Goal: Task Accomplishment & Management: Complete application form

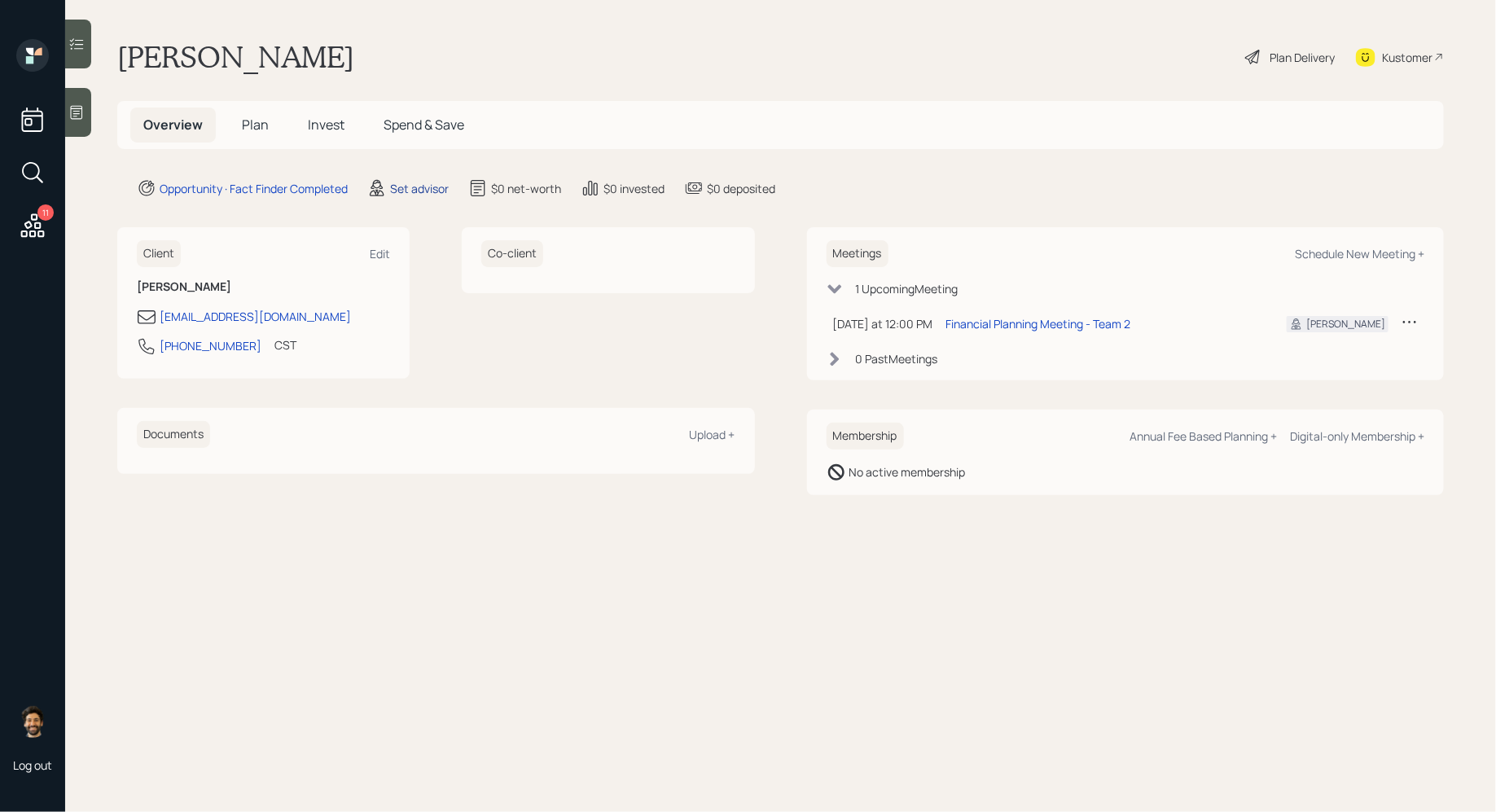
click at [417, 180] on div "Set advisor" at bounding box center [419, 188] width 58 height 17
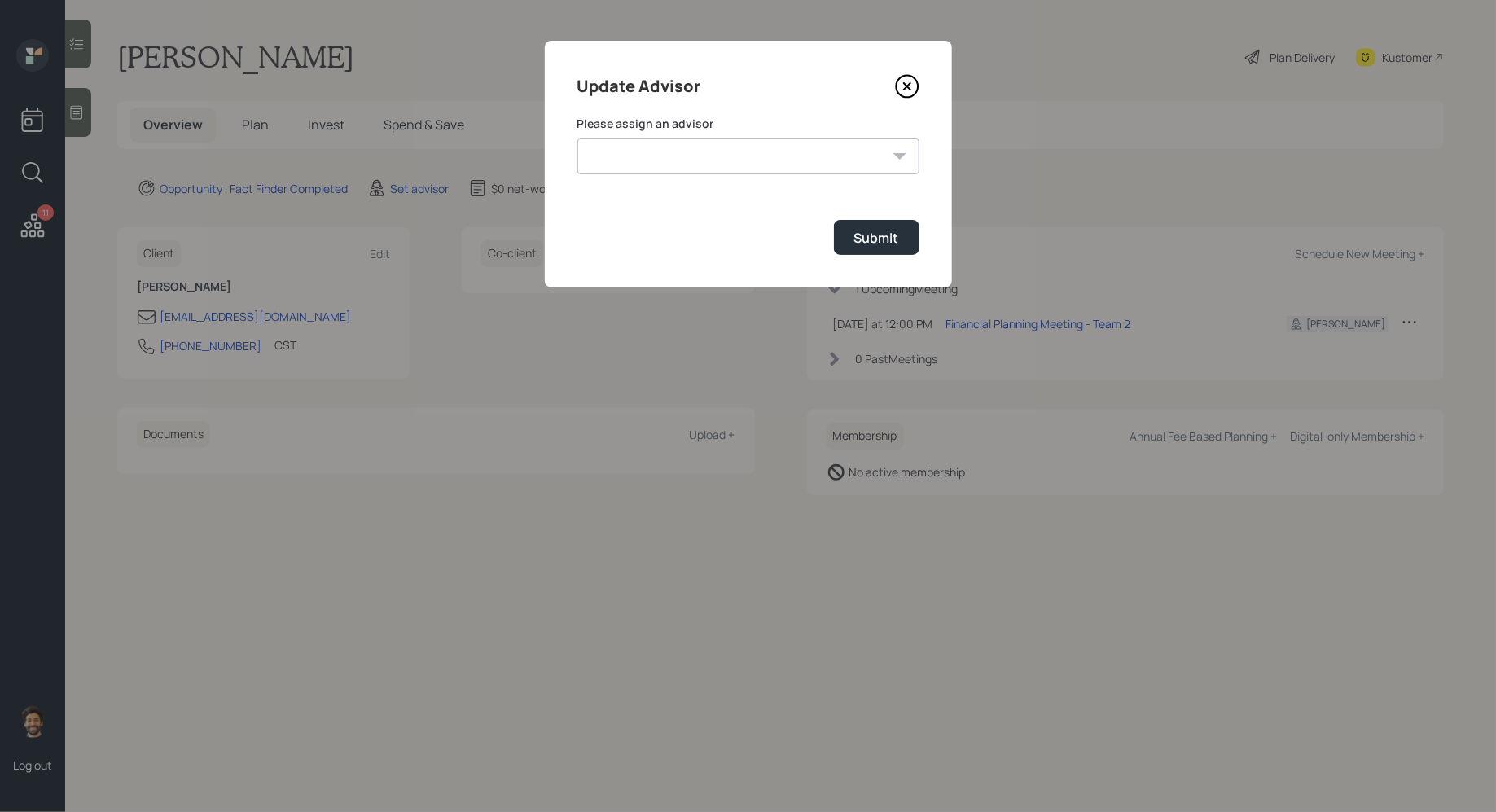
click at [608, 147] on select "[PERSON_NAME] [PERSON_NAME] [PERSON_NAME] End [PERSON_NAME] [PERSON_NAME] [PERS…" at bounding box center [748, 156] width 342 height 36
select select "f14b762f-c7c2-4b89-9227-8fa891345eea"
click at [577, 139] on select "[PERSON_NAME] [PERSON_NAME] [PERSON_NAME] End [PERSON_NAME] [PERSON_NAME] [PERS…" at bounding box center [748, 156] width 342 height 36
click at [871, 242] on div "Submit" at bounding box center [876, 238] width 45 height 18
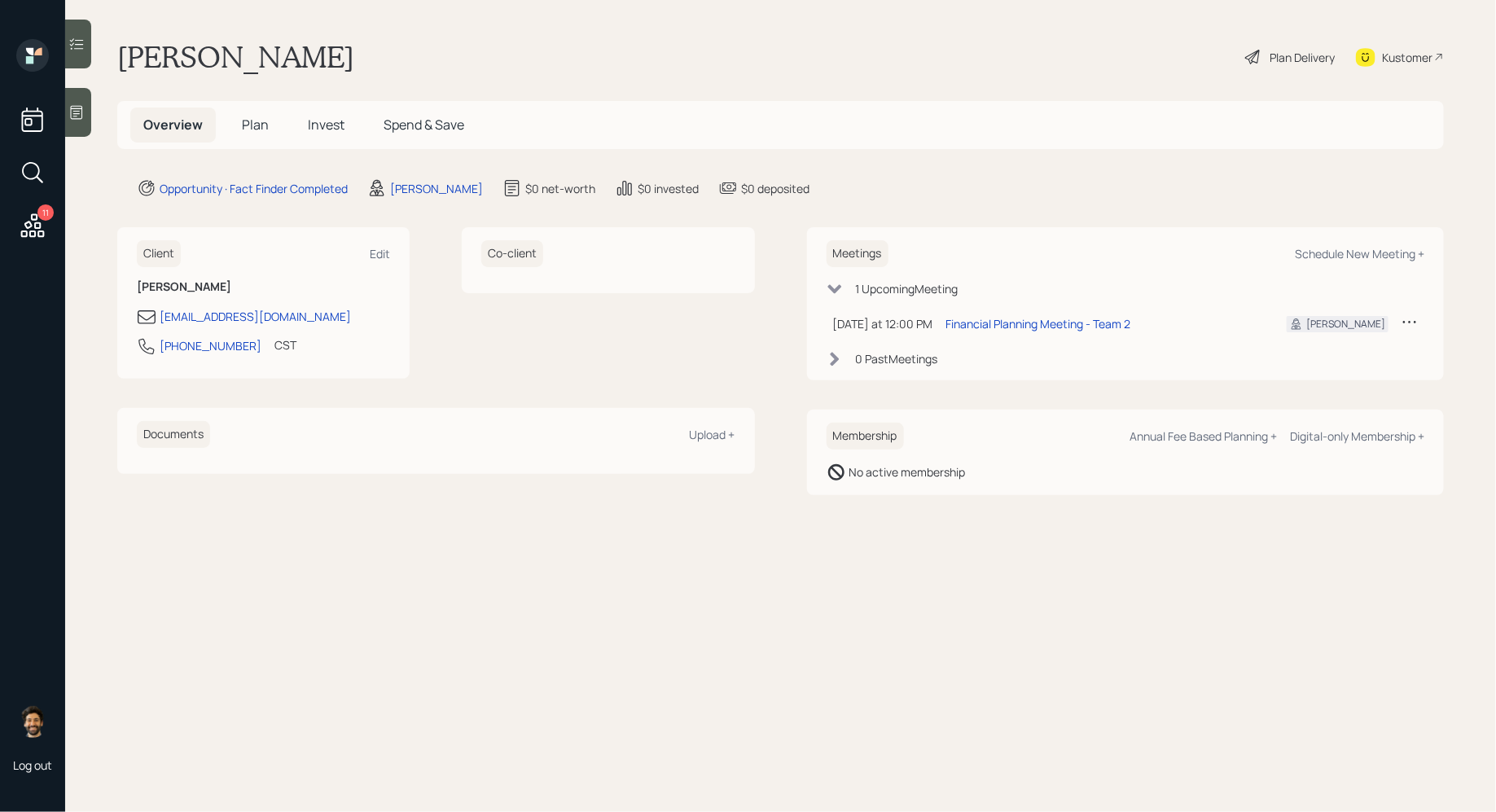
click at [89, 111] on div at bounding box center [77, 112] width 26 height 49
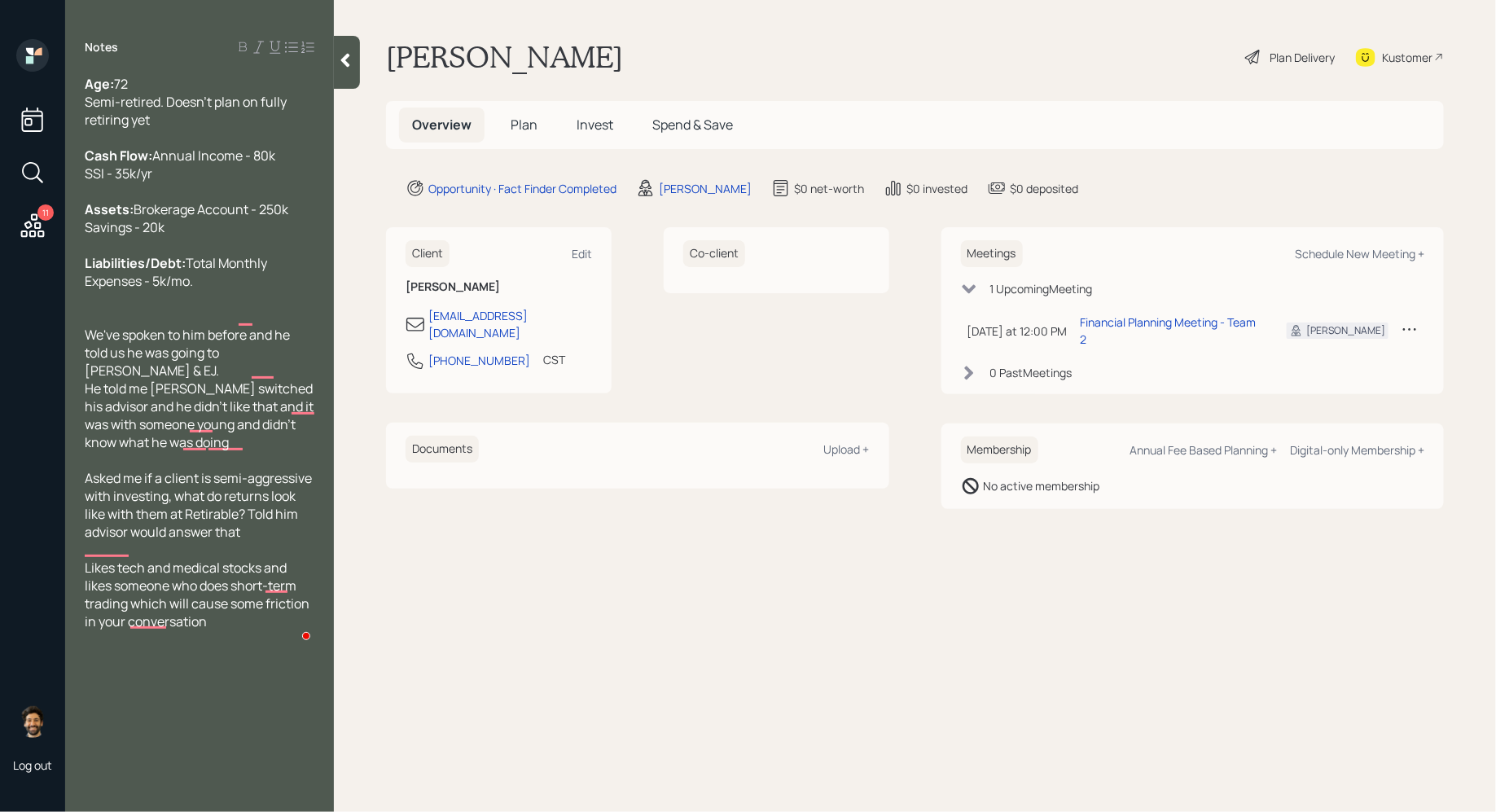
click at [527, 122] on span "Plan" at bounding box center [523, 125] width 26 height 18
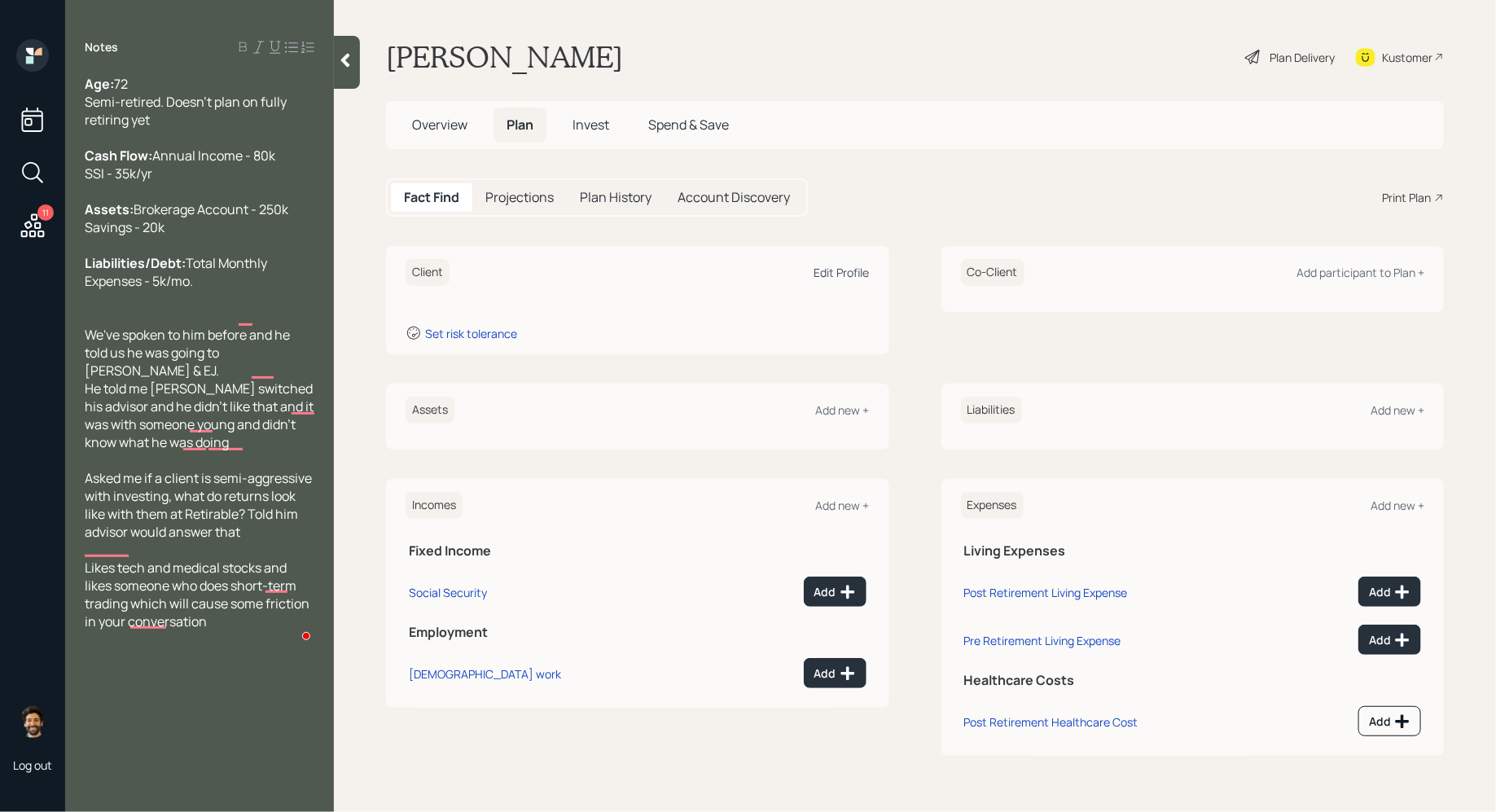
click at [867, 274] on div "Edit Profile" at bounding box center [842, 272] width 56 height 15
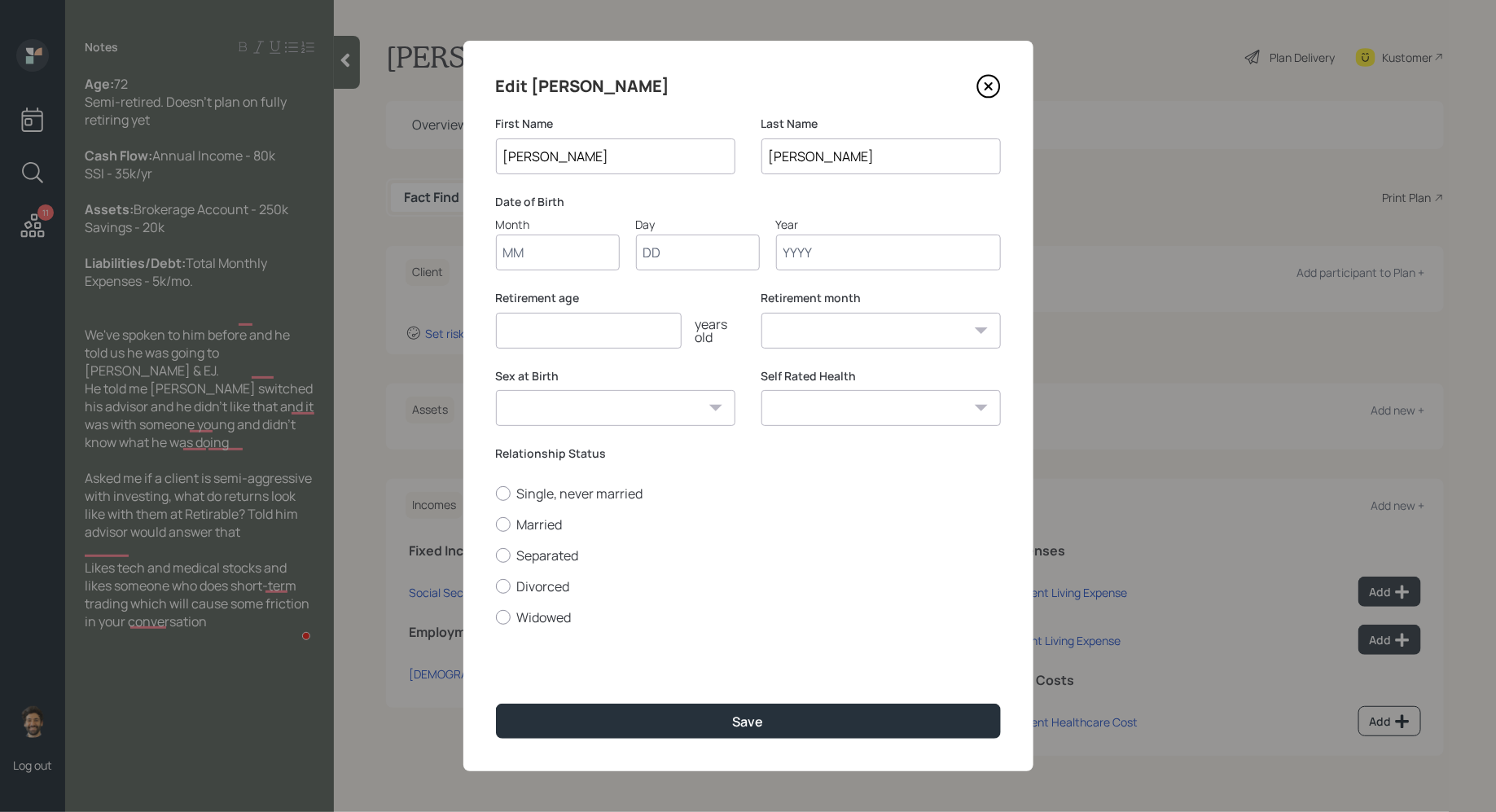
click at [530, 261] on input "Month" at bounding box center [558, 252] width 124 height 36
type input "01"
type input "1950"
select select "1"
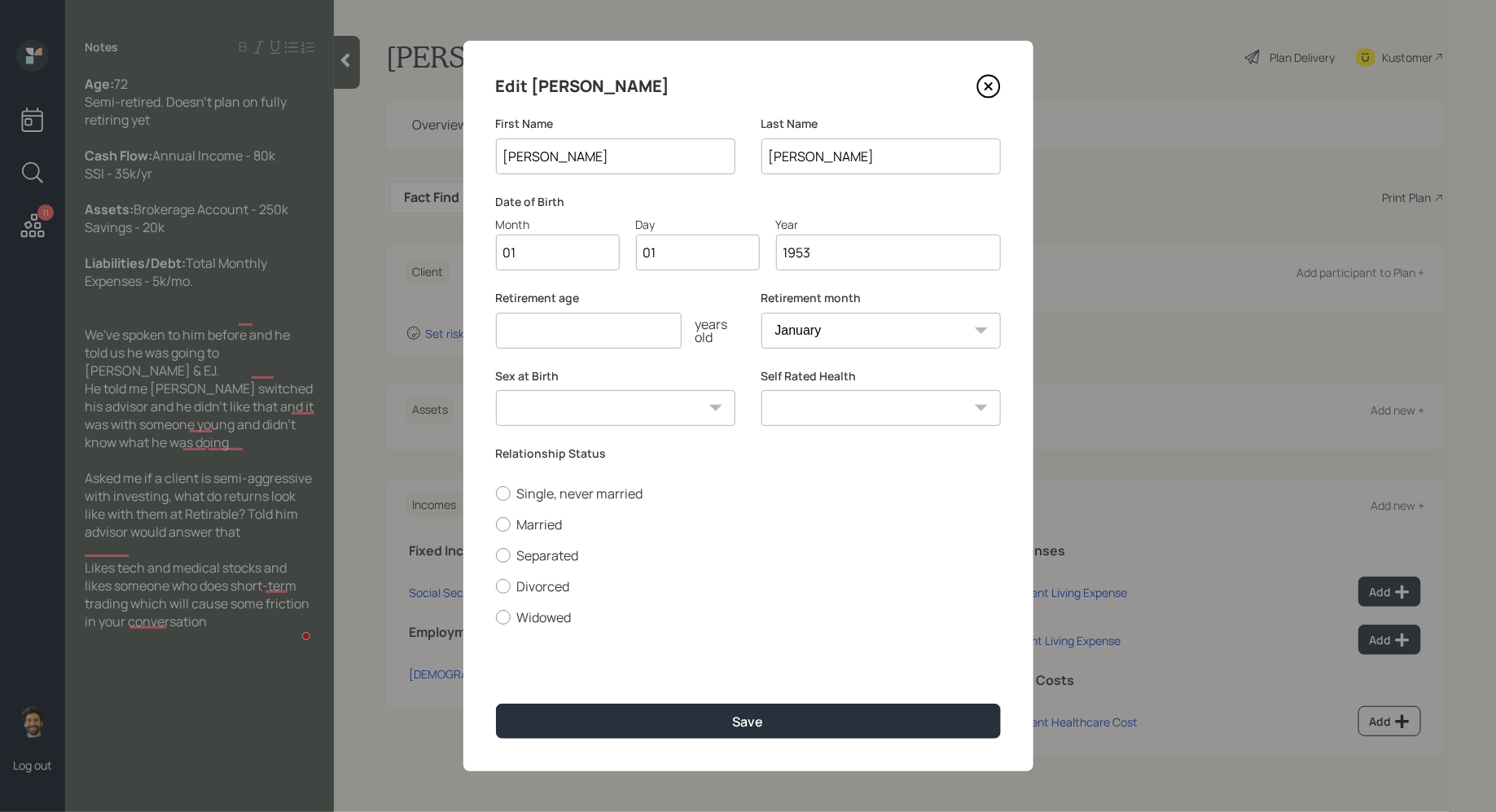
type input "1953"
click at [552, 333] on input "number" at bounding box center [589, 330] width 186 height 36
type input "65"
click at [516, 522] on label "Married" at bounding box center [748, 525] width 505 height 18
click at [496, 524] on input "Married" at bounding box center [495, 524] width 1 height 1
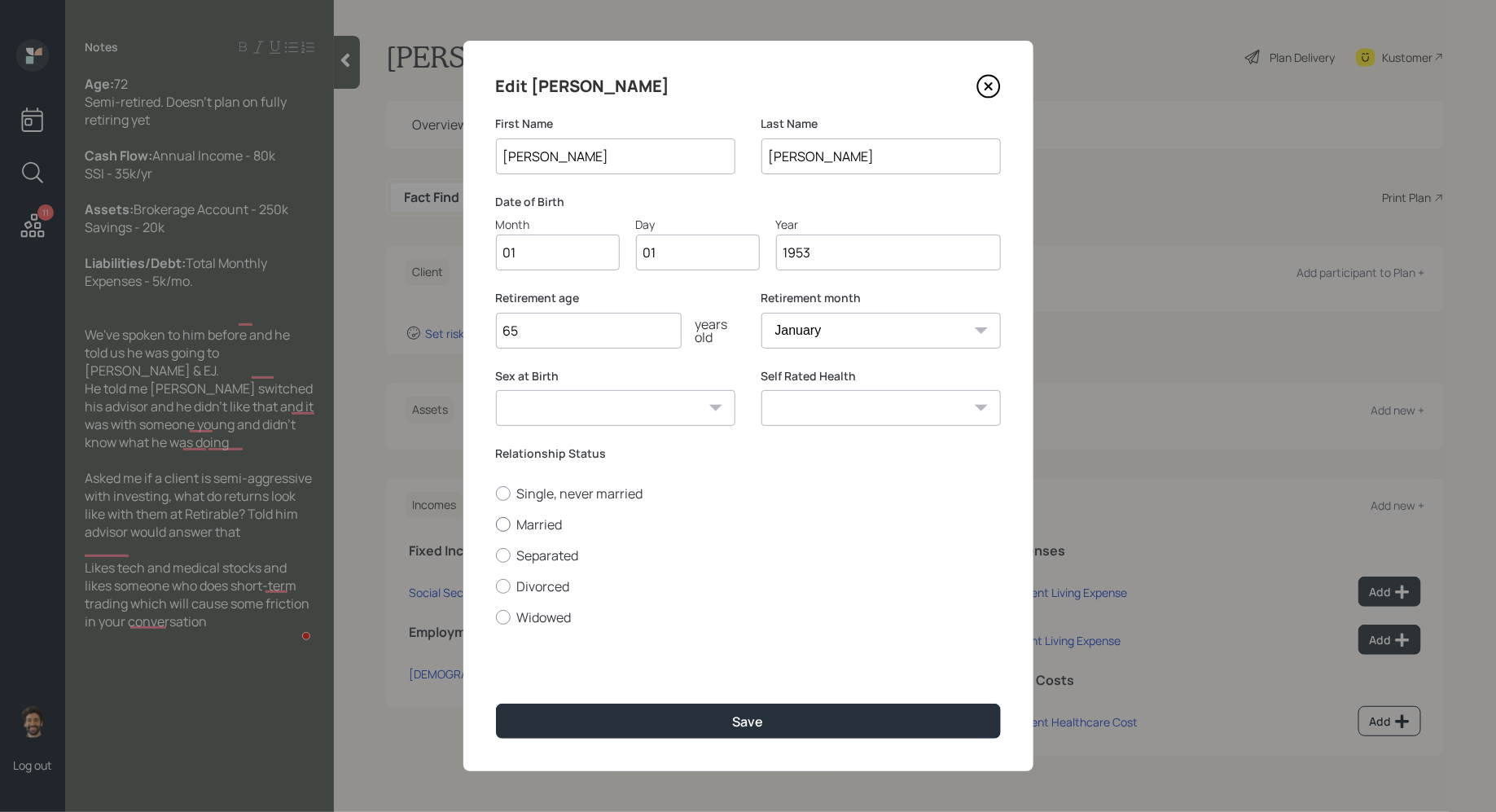
radio input "true"
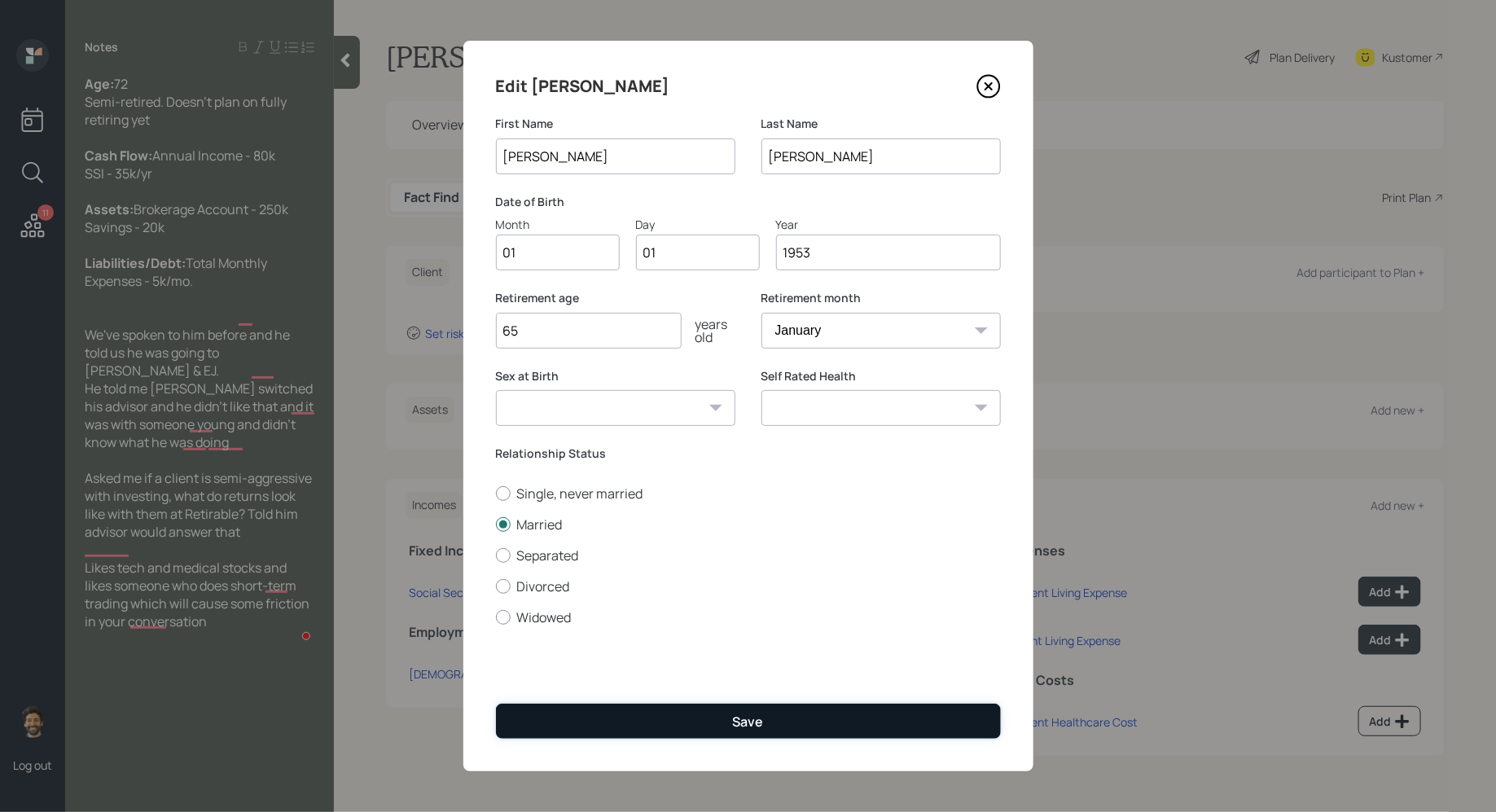
click at [546, 707] on button "Save" at bounding box center [748, 721] width 505 height 35
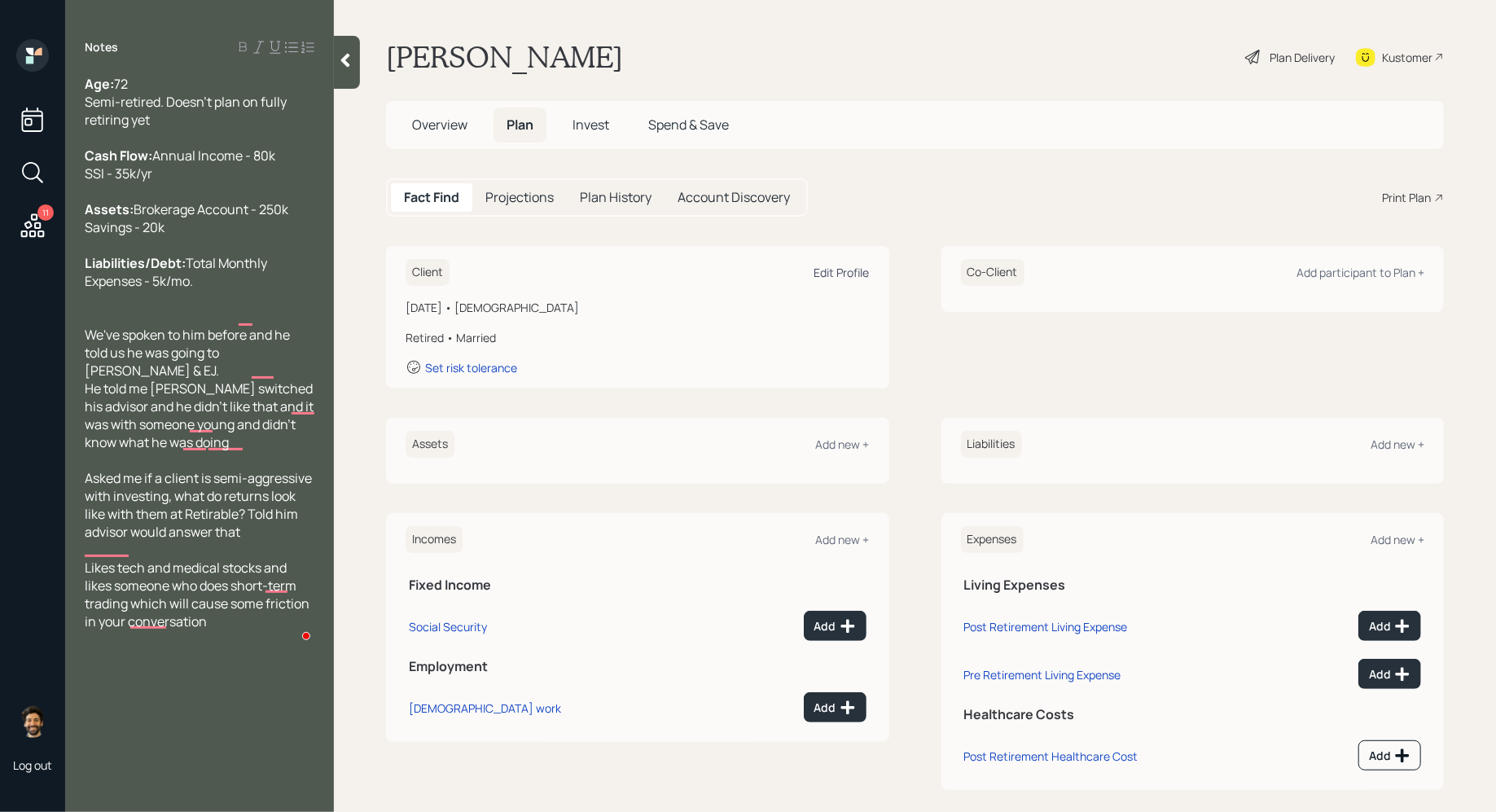
click at [825, 277] on div "Edit Profile" at bounding box center [842, 272] width 56 height 15
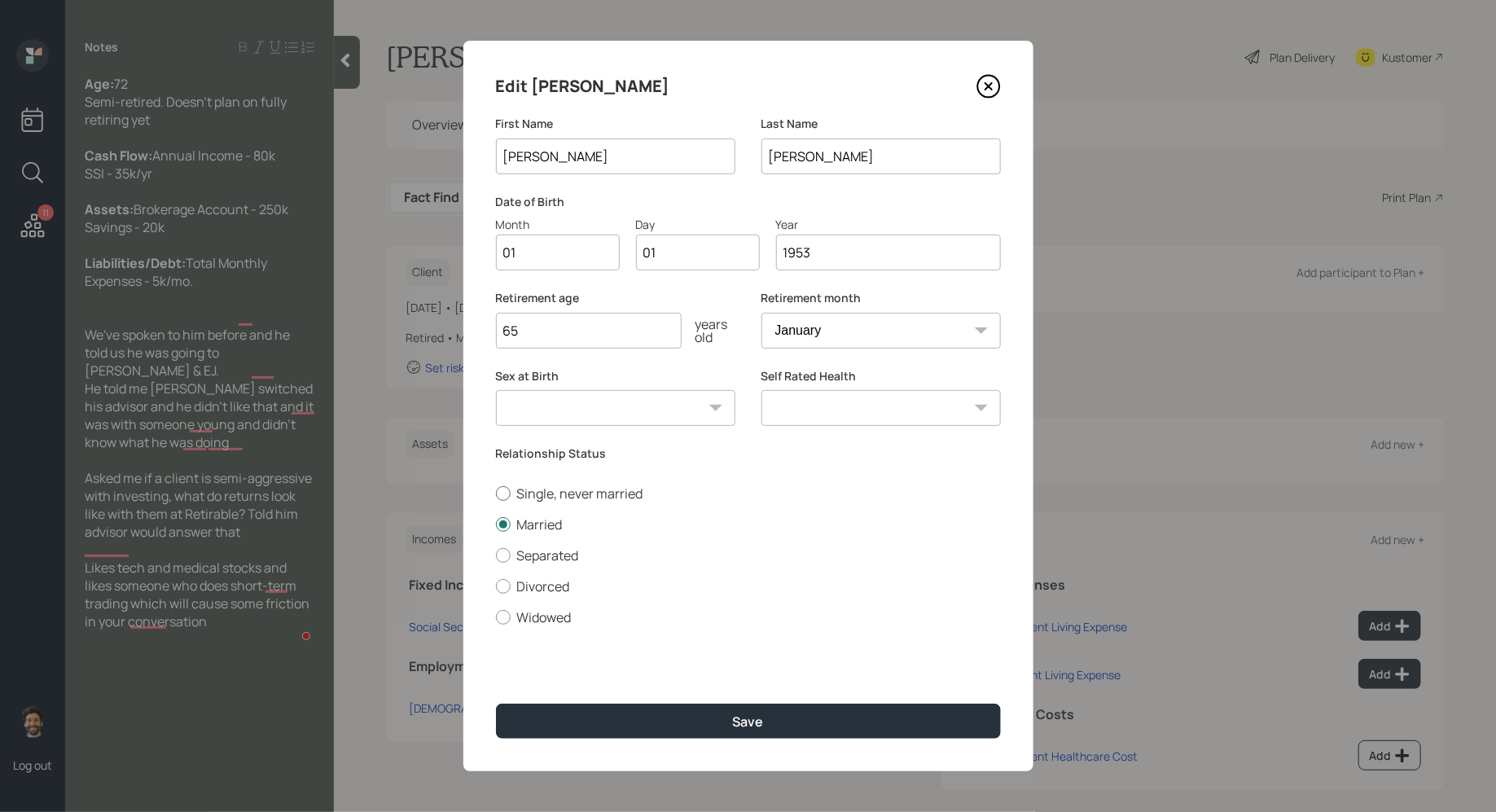
click at [507, 497] on div at bounding box center [503, 493] width 15 height 15
click at [496, 493] on input "Single, never married" at bounding box center [495, 493] width 1 height 1
radio input "true"
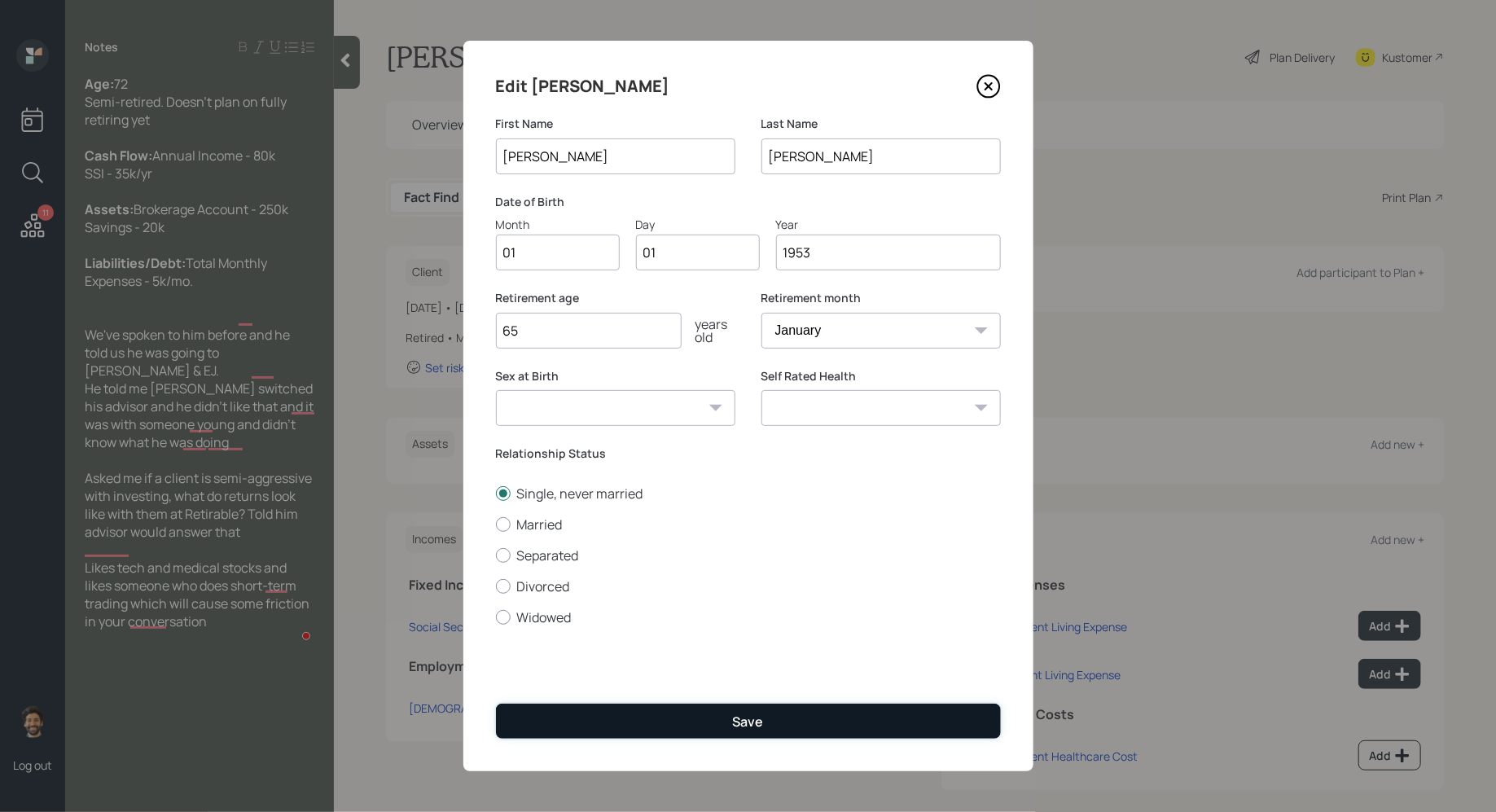
click at [562, 712] on button "Save" at bounding box center [748, 721] width 505 height 35
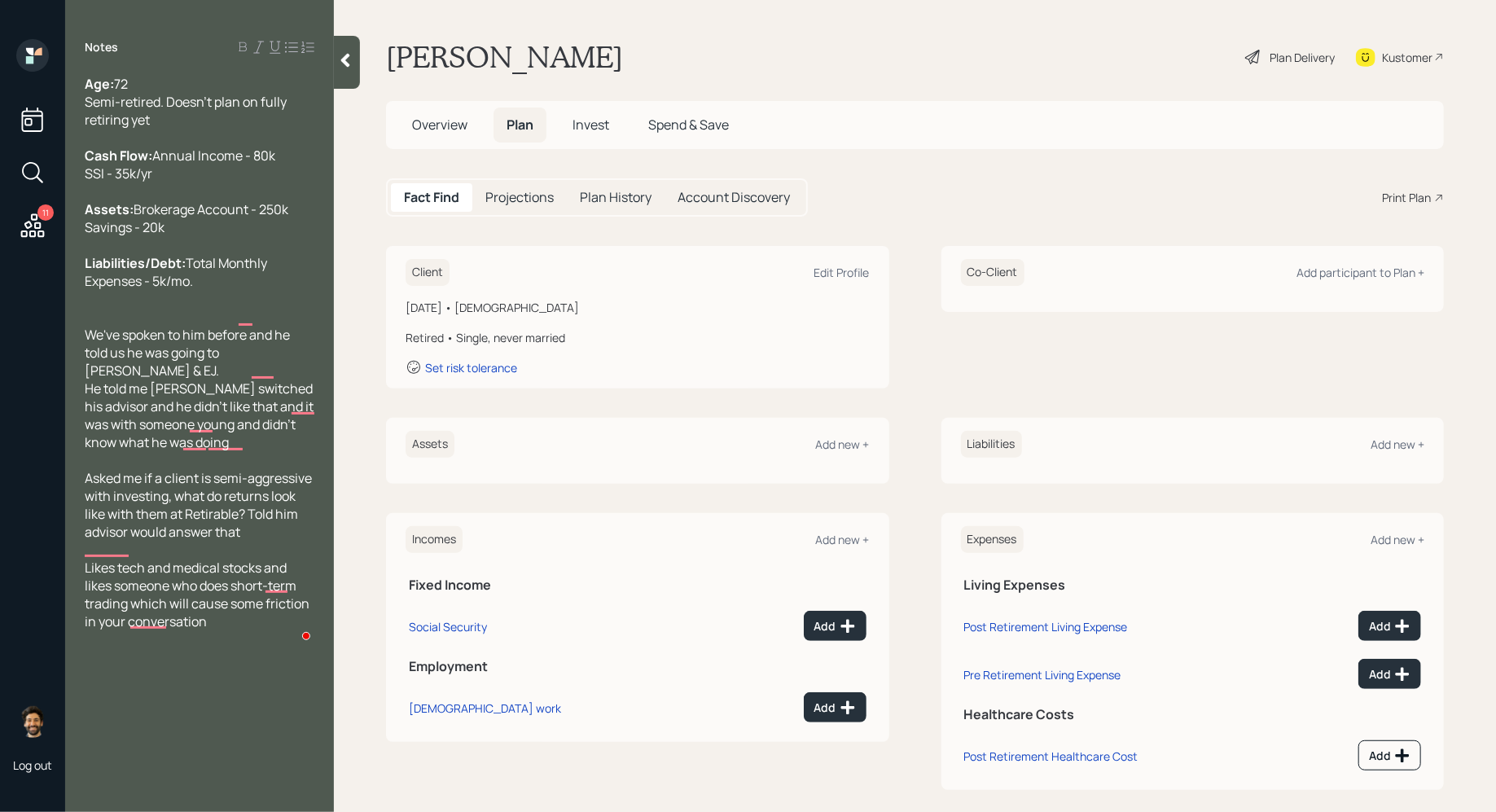
scroll to position [15, 0]
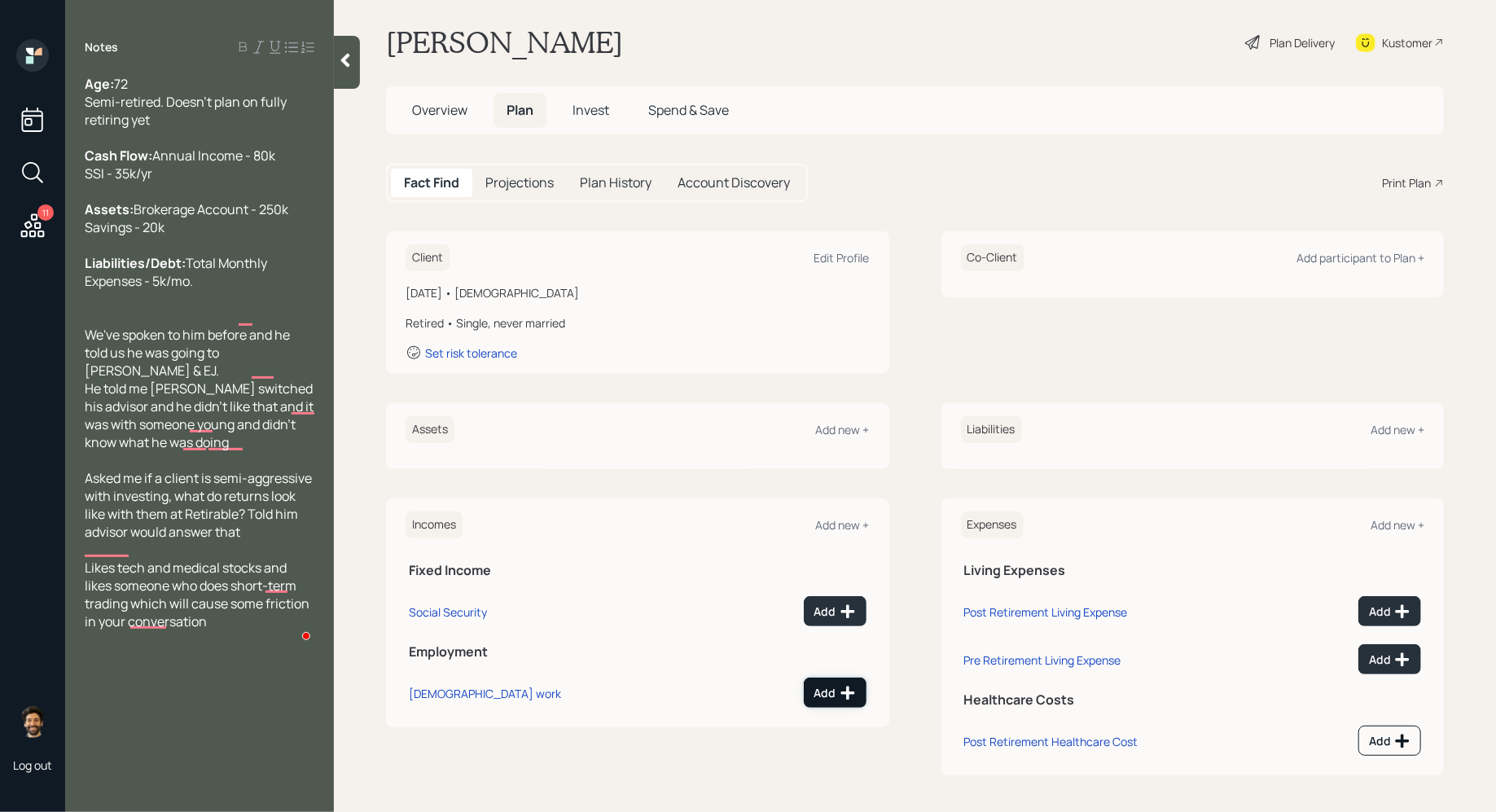
click at [837, 694] on div "Add" at bounding box center [836, 693] width 42 height 16
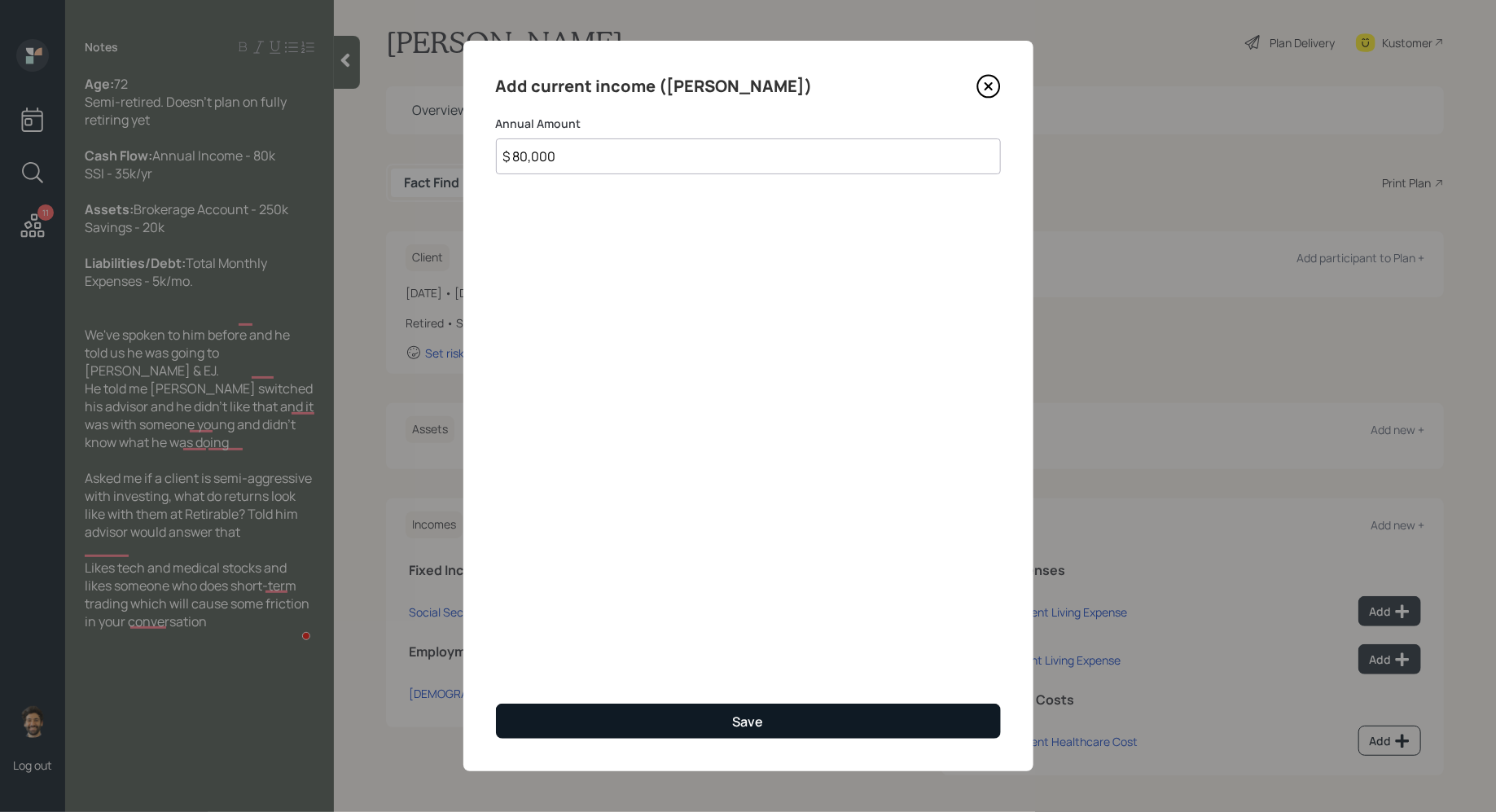
type input "$ 80,000"
click at [631, 714] on button "Save" at bounding box center [748, 721] width 505 height 35
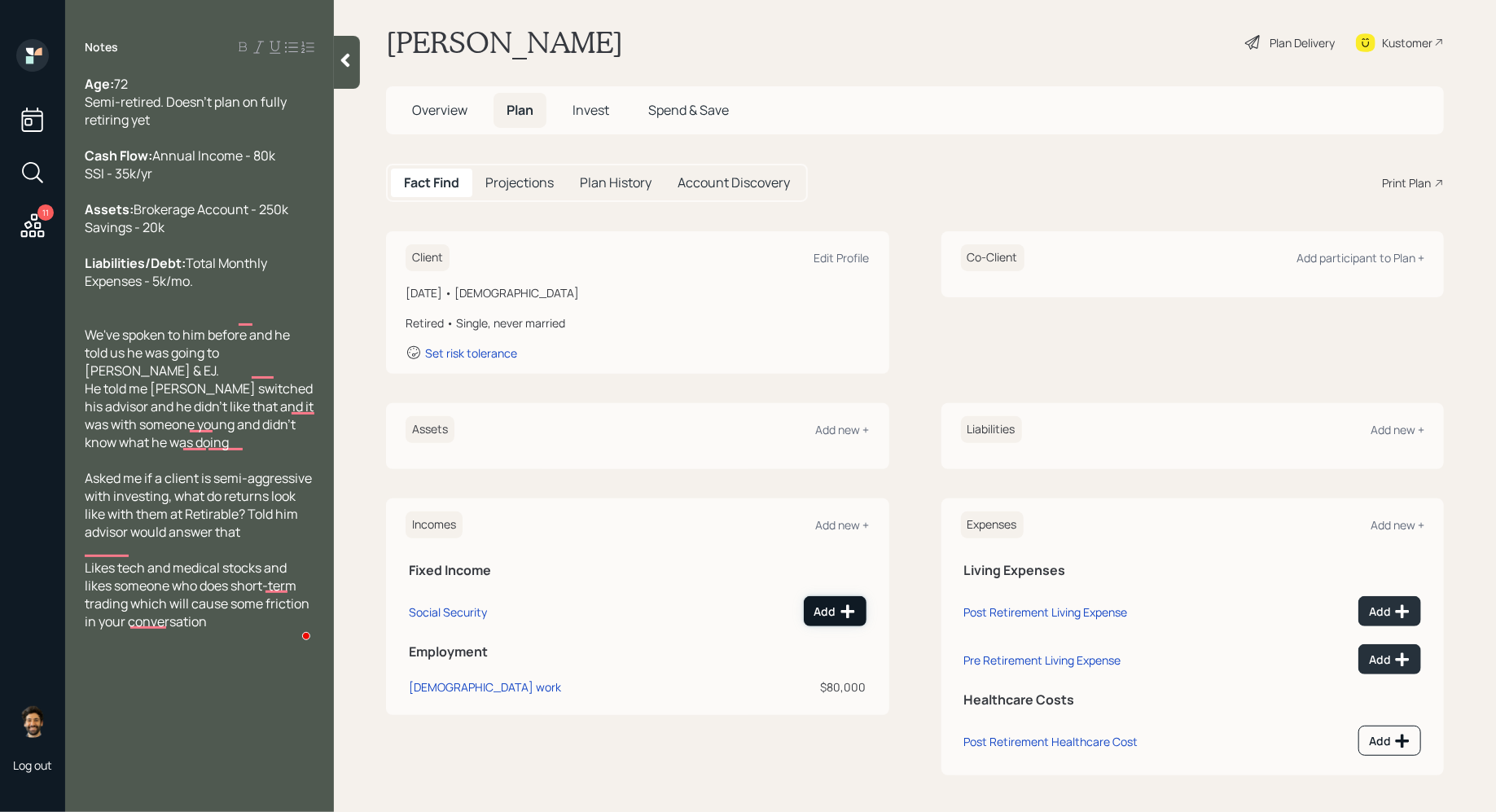
click at [836, 614] on div "Add" at bounding box center [836, 612] width 42 height 16
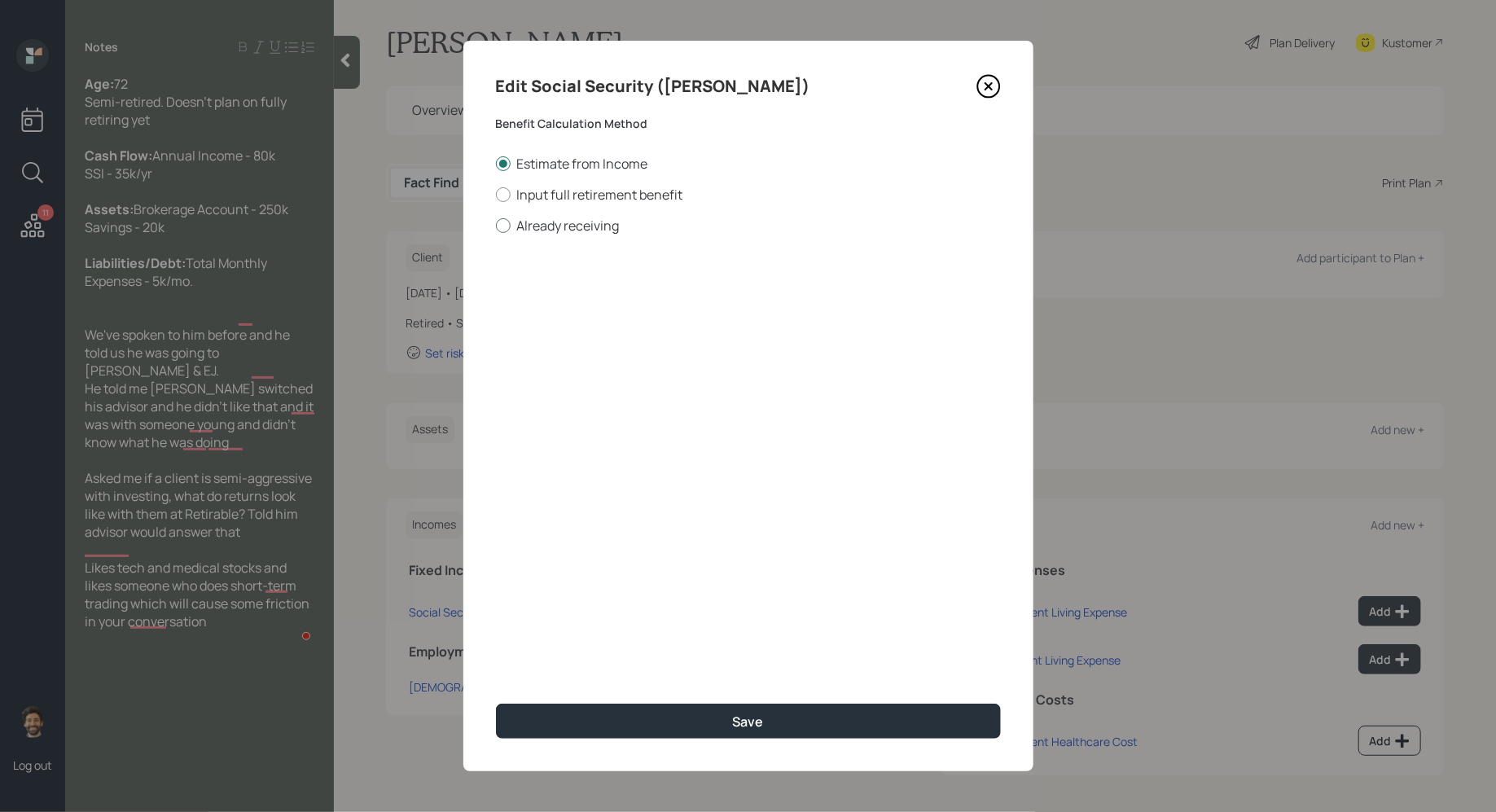
click at [508, 226] on div at bounding box center [503, 225] width 15 height 15
click at [496, 226] on input "Already receiving" at bounding box center [495, 225] width 1 height 1
radio input "true"
click at [547, 305] on input "$" at bounding box center [748, 293] width 505 height 36
type input "$ 2,915"
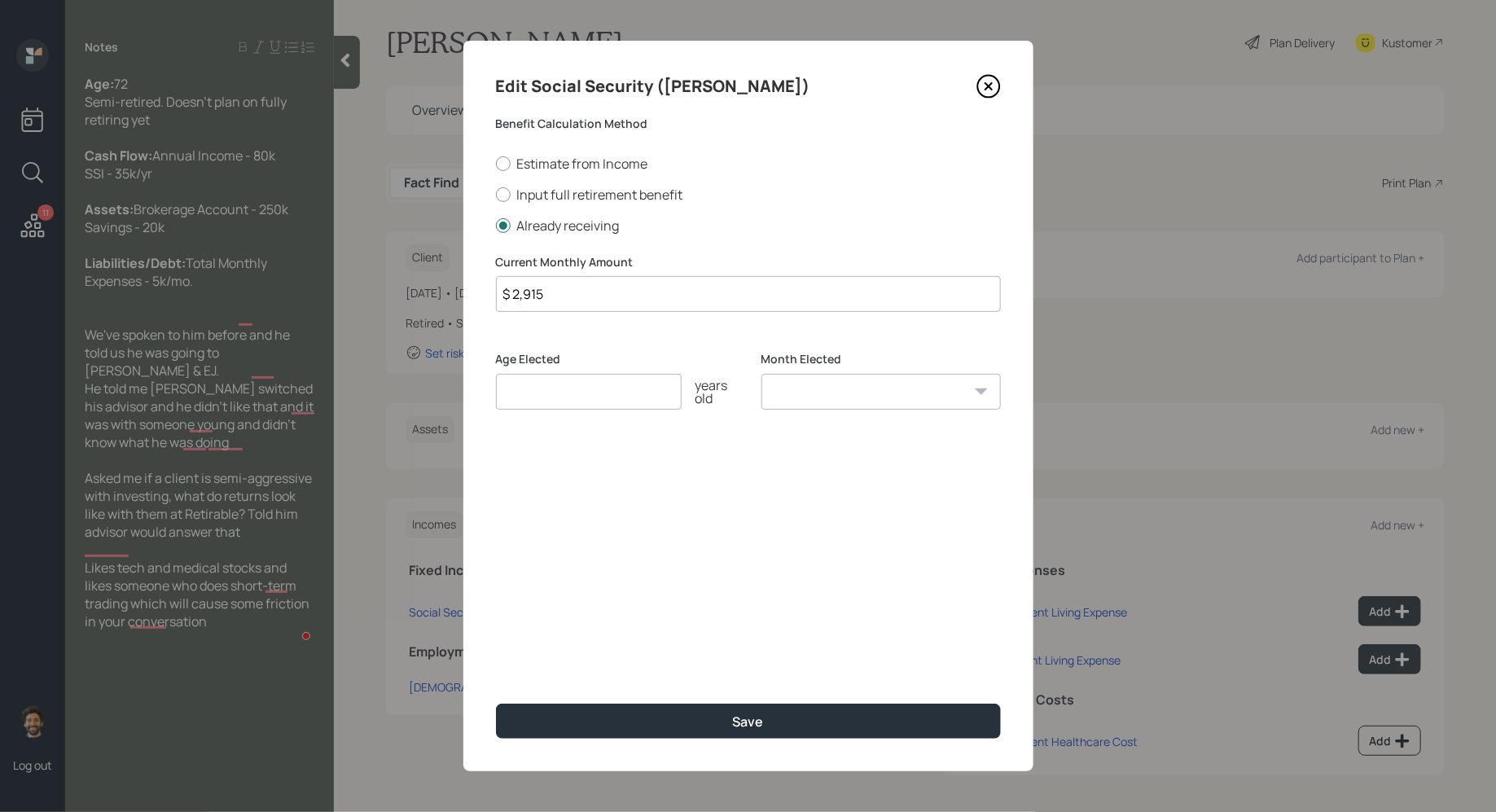
click at [549, 396] on input "number" at bounding box center [589, 391] width 186 height 36
type input "65"
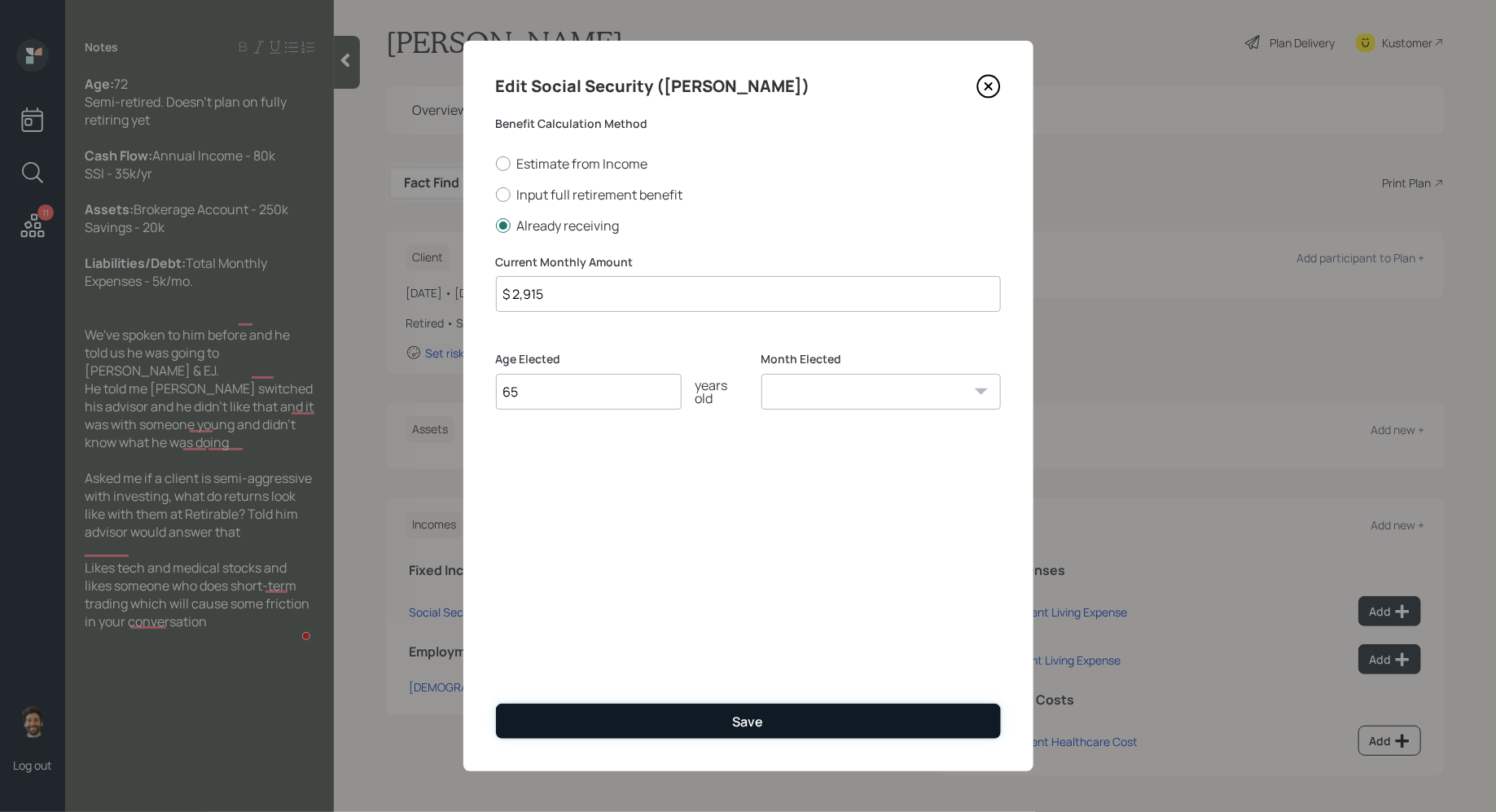
click at [554, 725] on button "Save" at bounding box center [748, 721] width 505 height 35
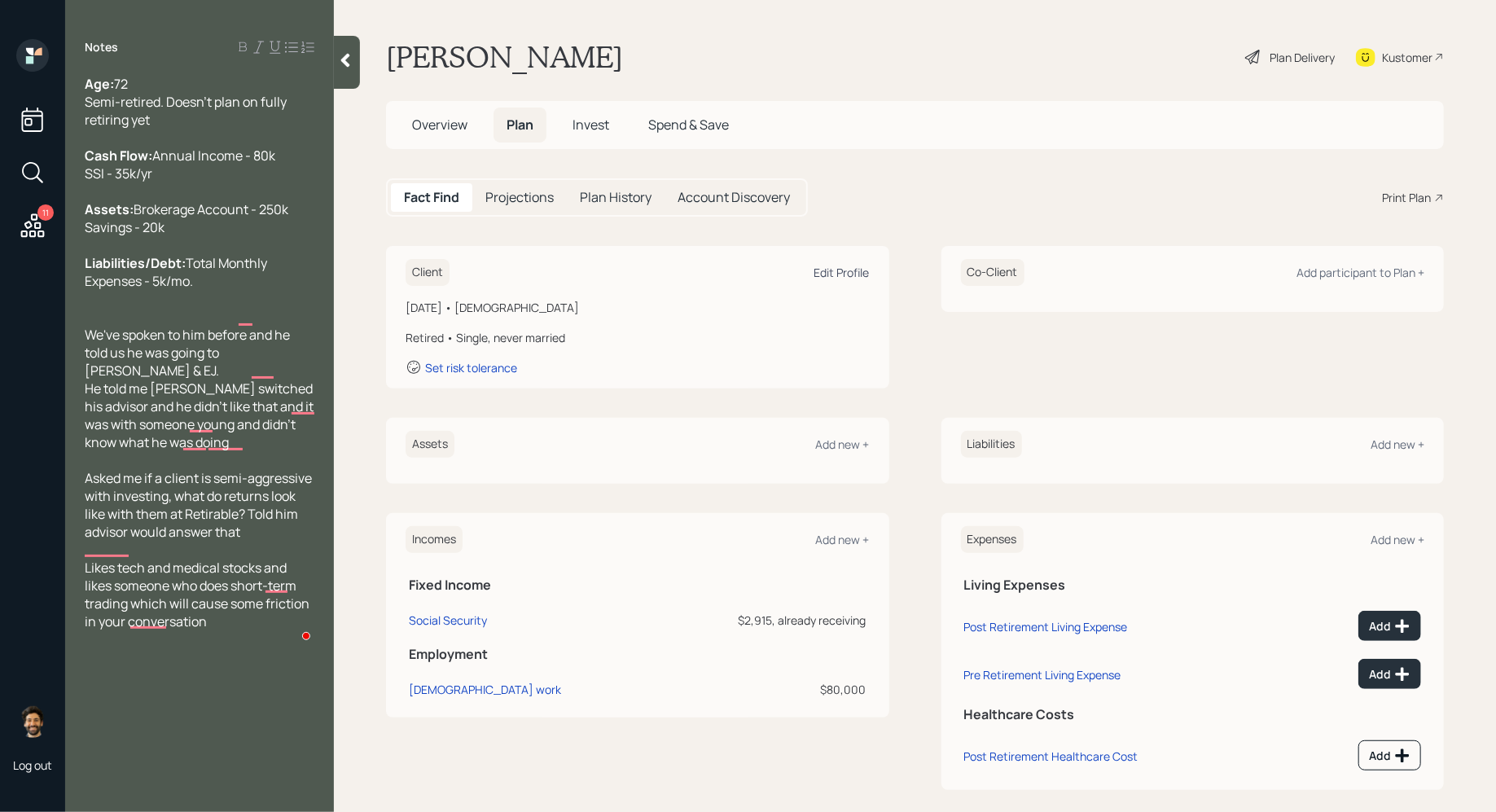
click at [830, 272] on div "Edit Profile" at bounding box center [842, 272] width 56 height 15
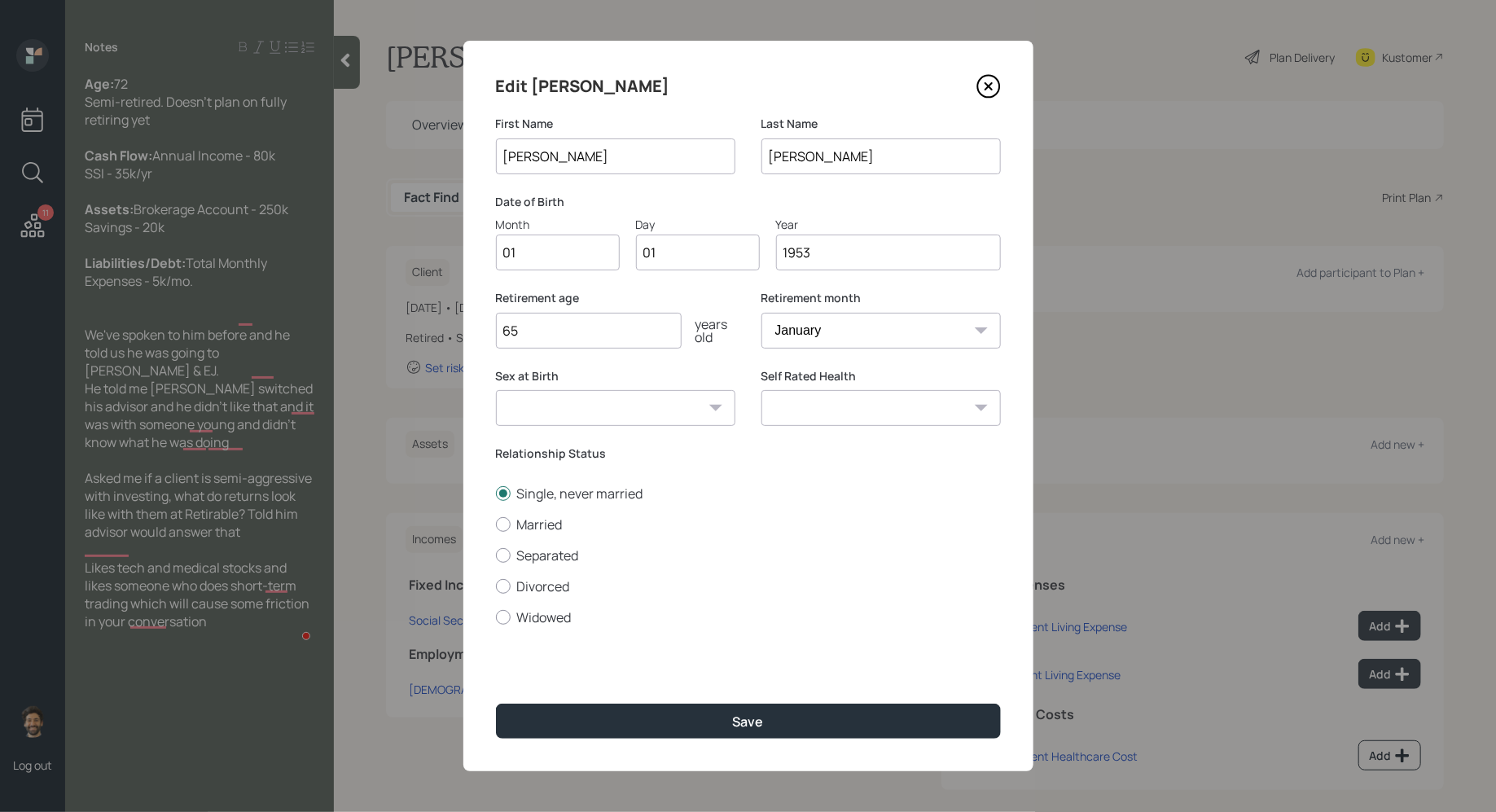
click at [582, 258] on input "01" at bounding box center [558, 252] width 124 height 36
click at [555, 338] on input "65" at bounding box center [589, 330] width 186 height 36
type input "75"
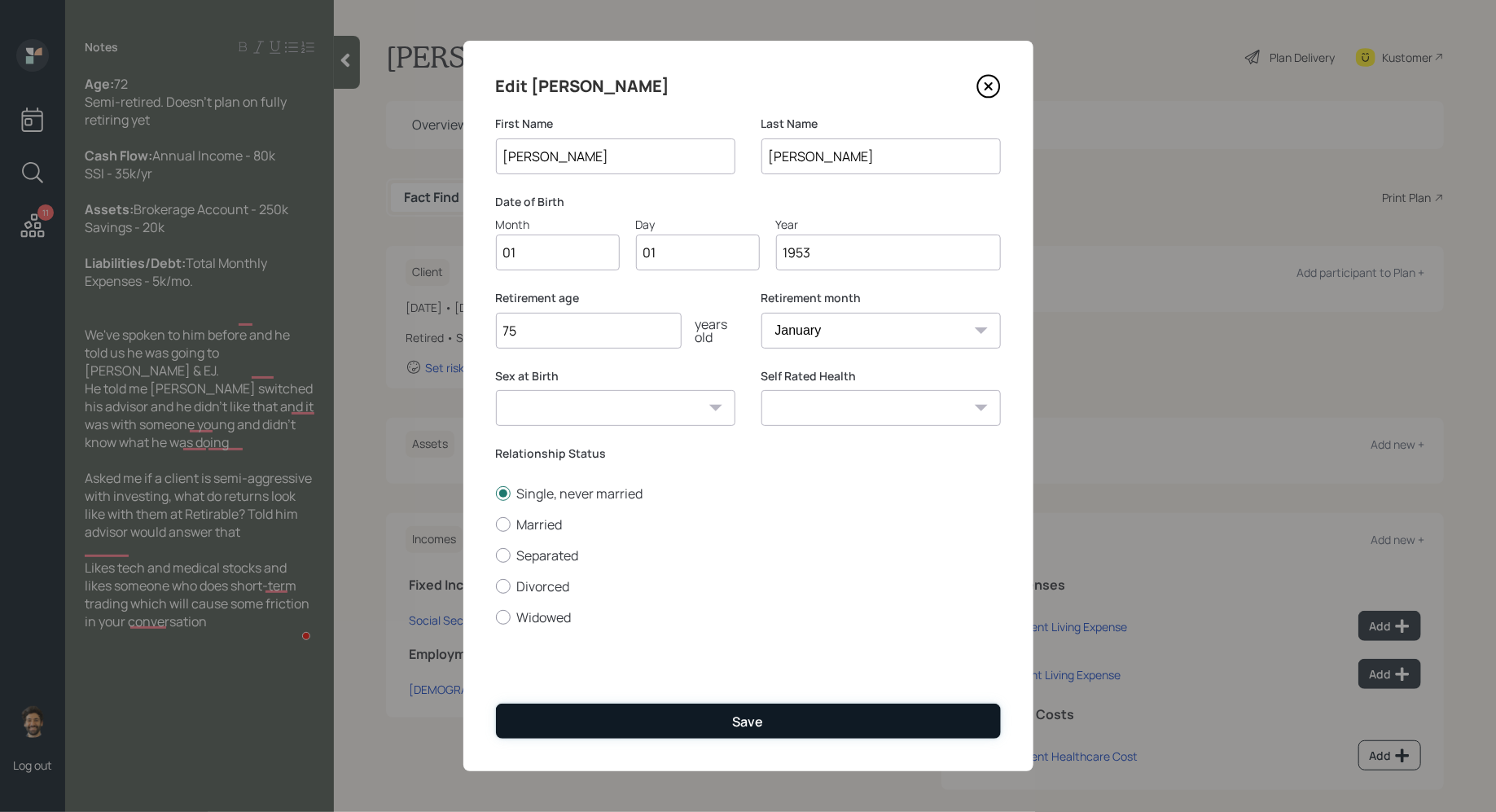
click at [598, 728] on button "Save" at bounding box center [748, 721] width 505 height 35
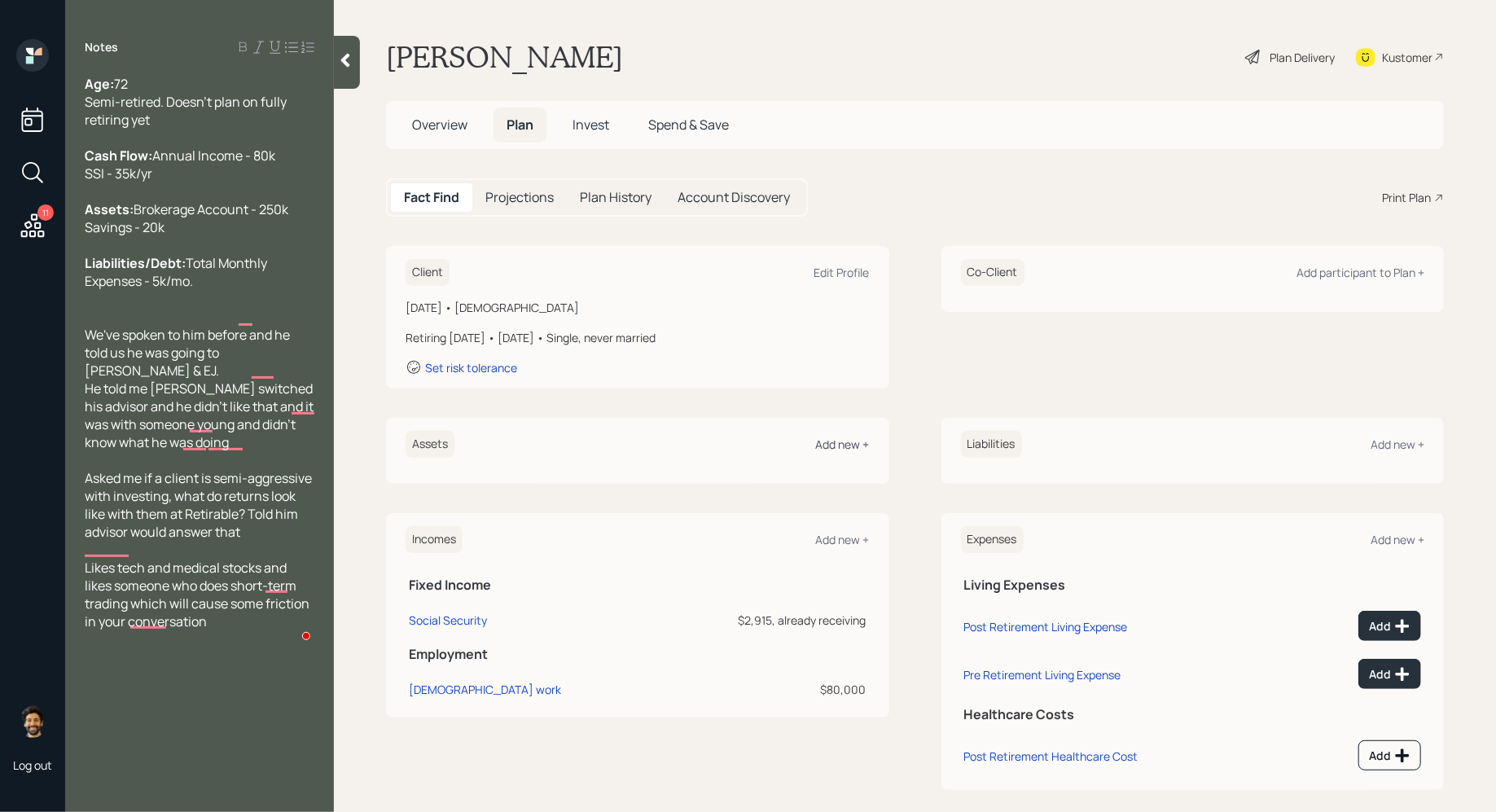
click at [822, 446] on div "Add new +" at bounding box center [842, 444] width 54 height 15
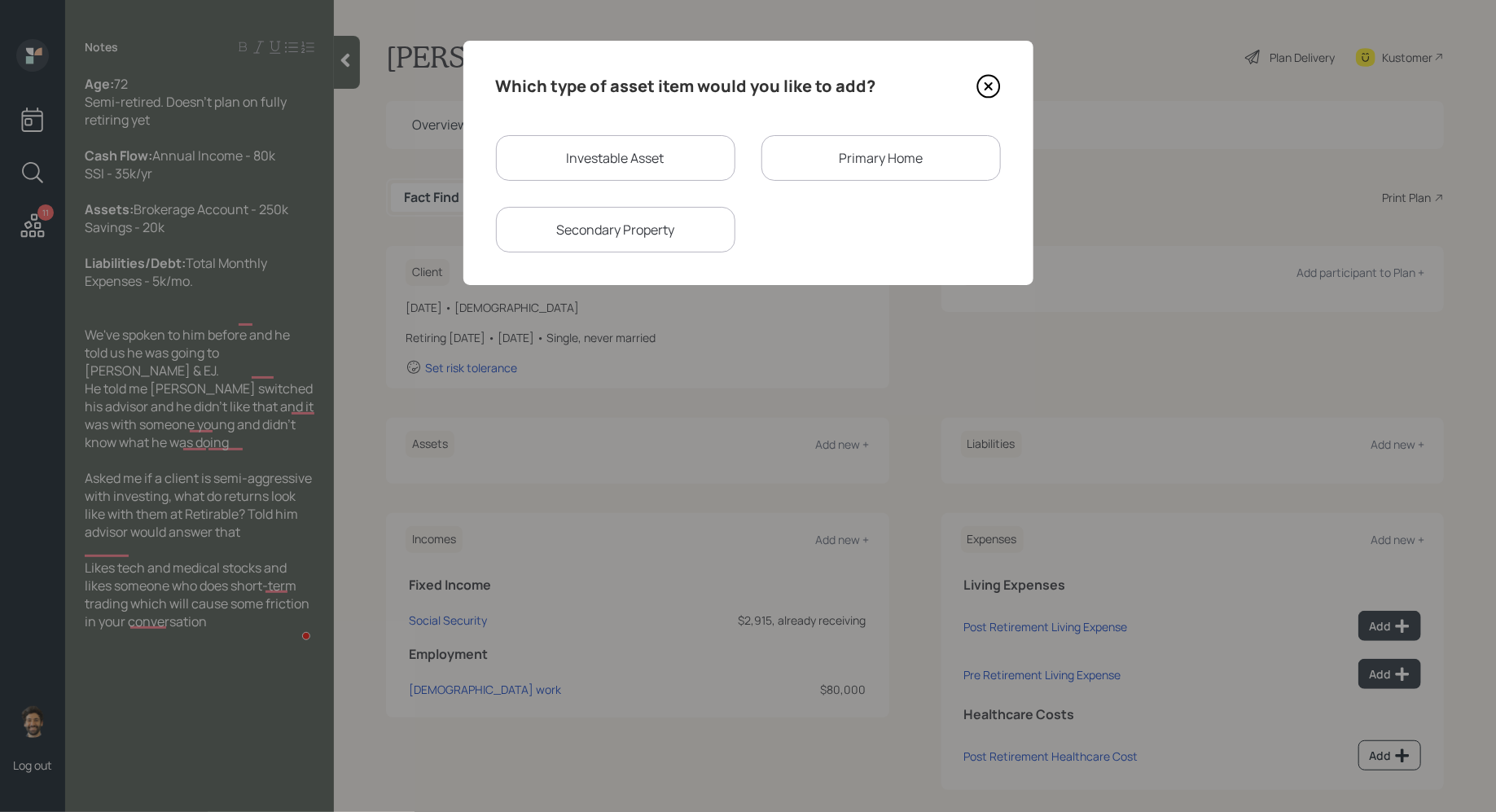
click at [567, 167] on div "Investable Asset" at bounding box center [615, 158] width 240 height 46
select select "taxable"
select select "balanced"
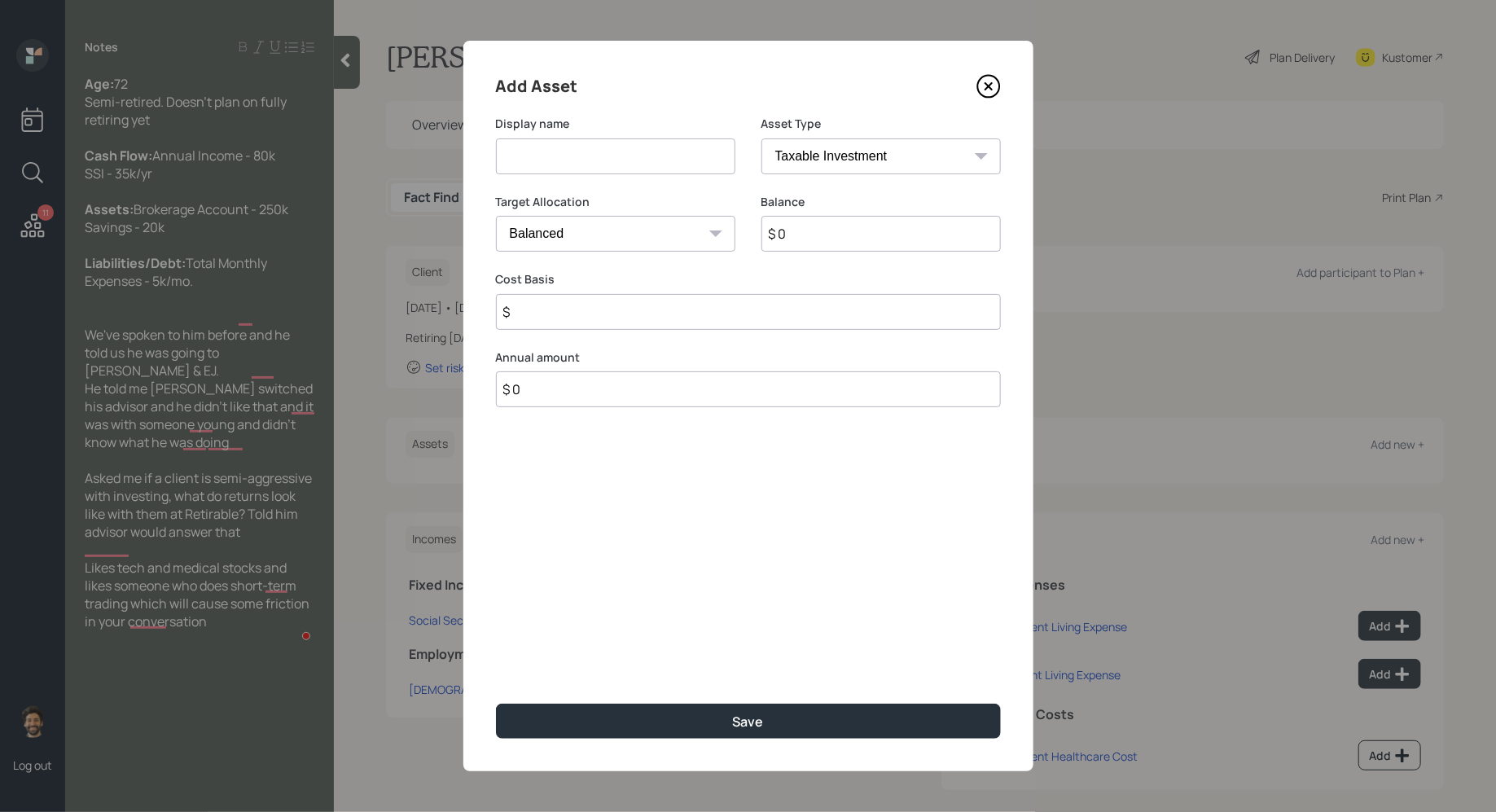
click at [553, 164] on input at bounding box center [615, 156] width 240 height 36
type input "Brokerage Account"
click at [804, 239] on input "$ 0" at bounding box center [881, 233] width 240 height 36
type input "$ 250,000"
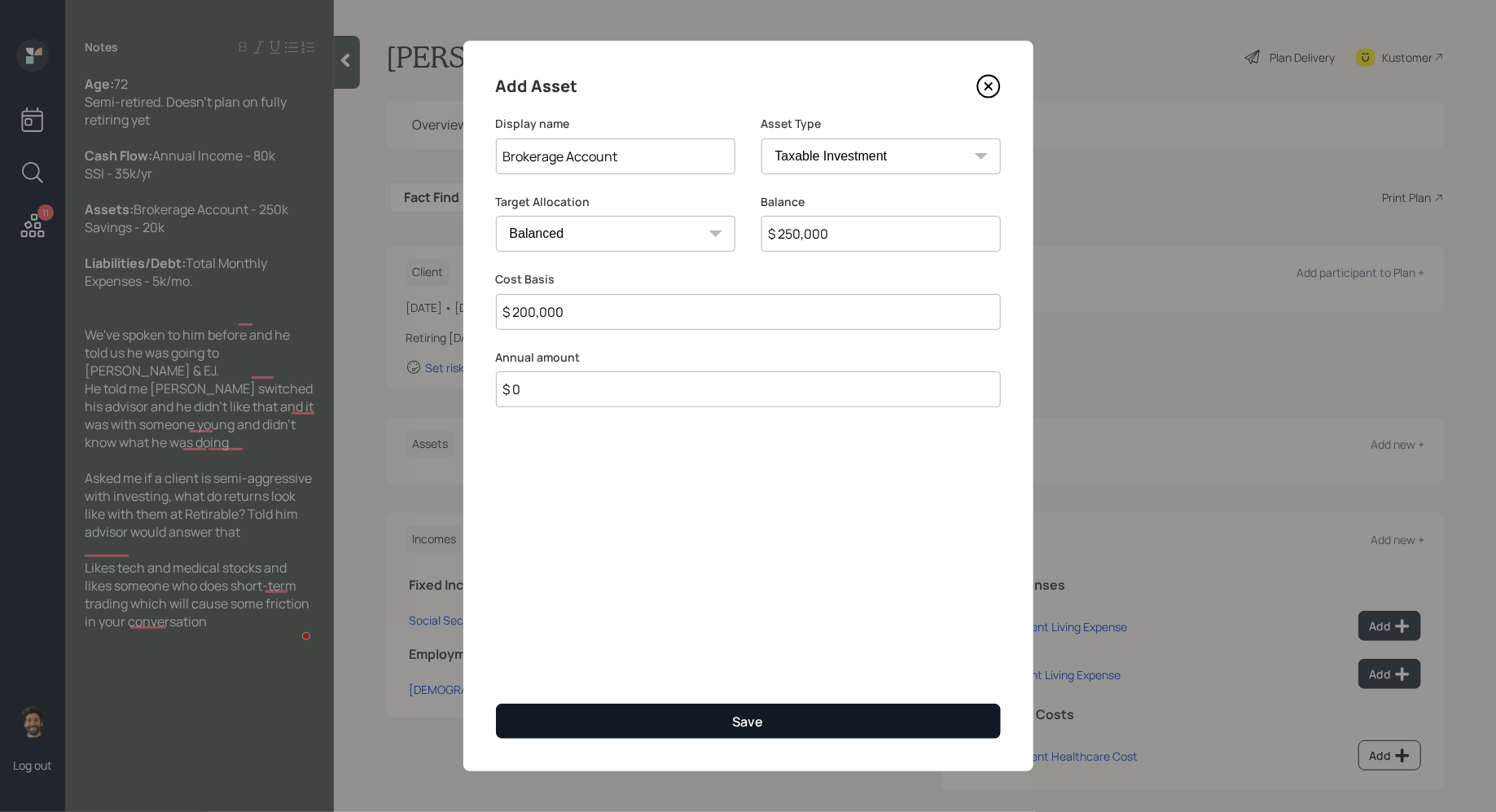
type input "$ 200,000"
click at [624, 724] on button "Save" at bounding box center [748, 721] width 505 height 35
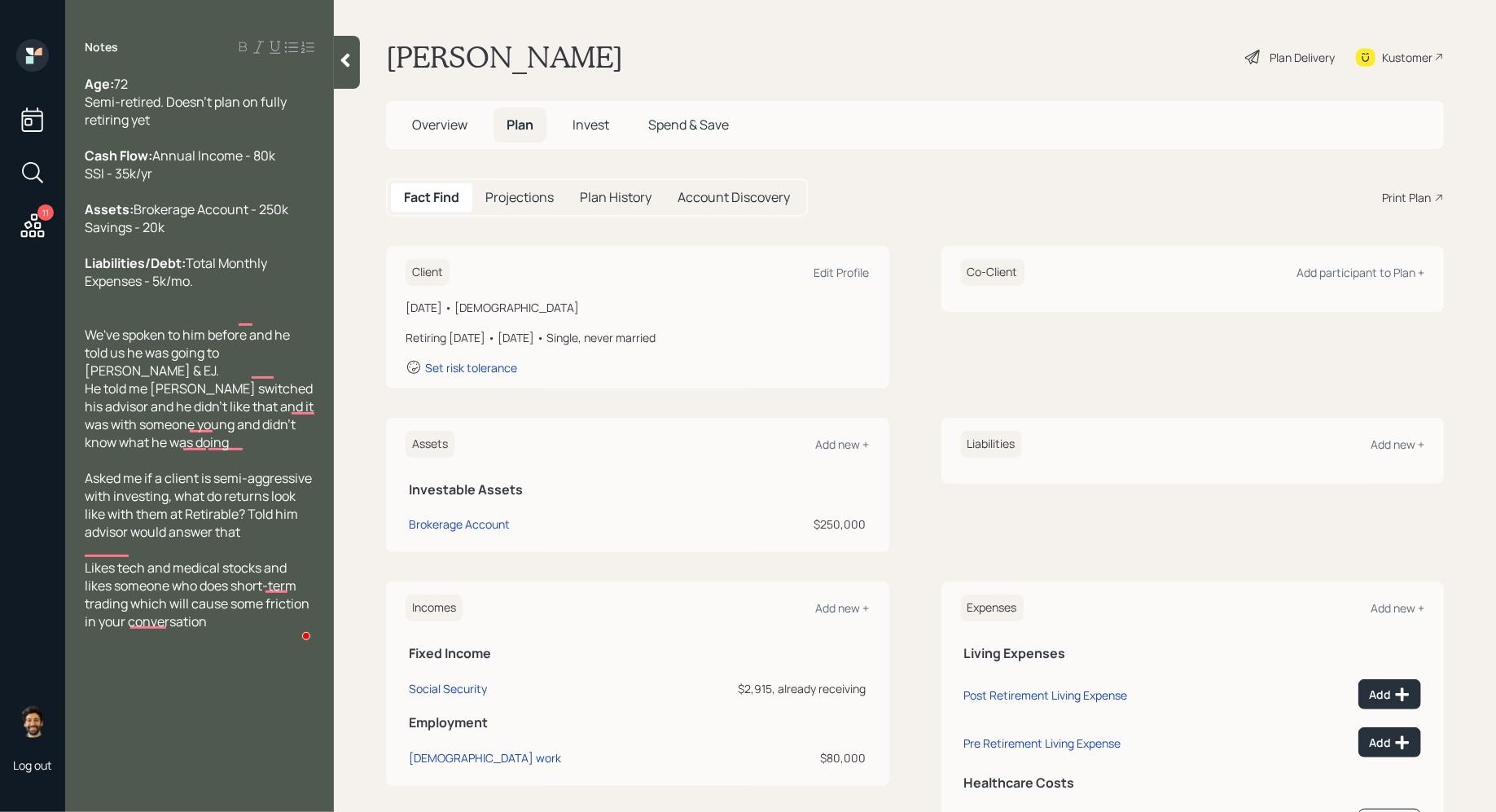
click at [824, 456] on div "Assets Add new +" at bounding box center [637, 444] width 464 height 26
click at [831, 447] on div "Add new +" at bounding box center [842, 444] width 54 height 15
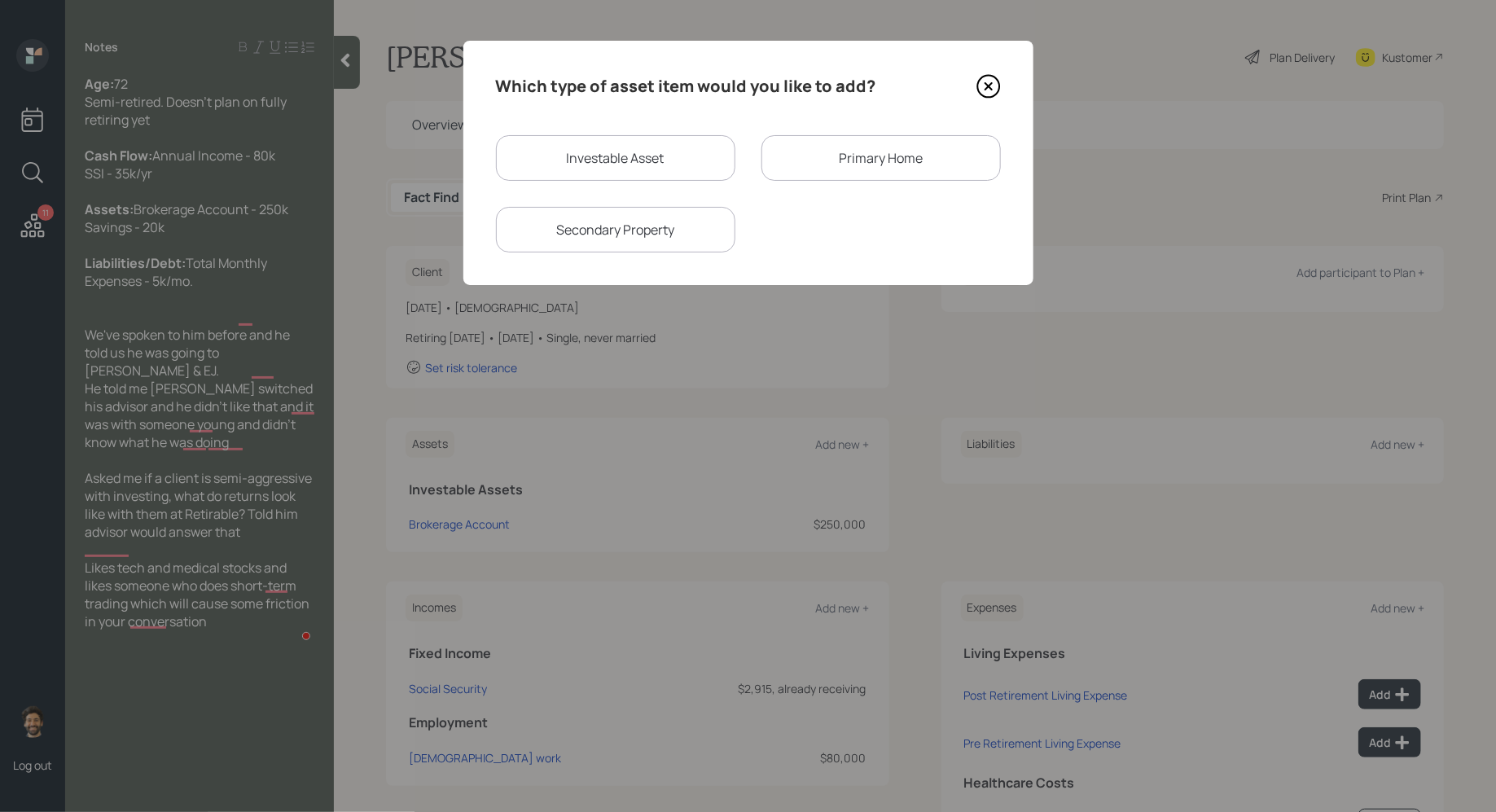
click at [624, 157] on div "Investable Asset" at bounding box center [615, 158] width 240 height 46
select select "taxable"
select select "balanced"
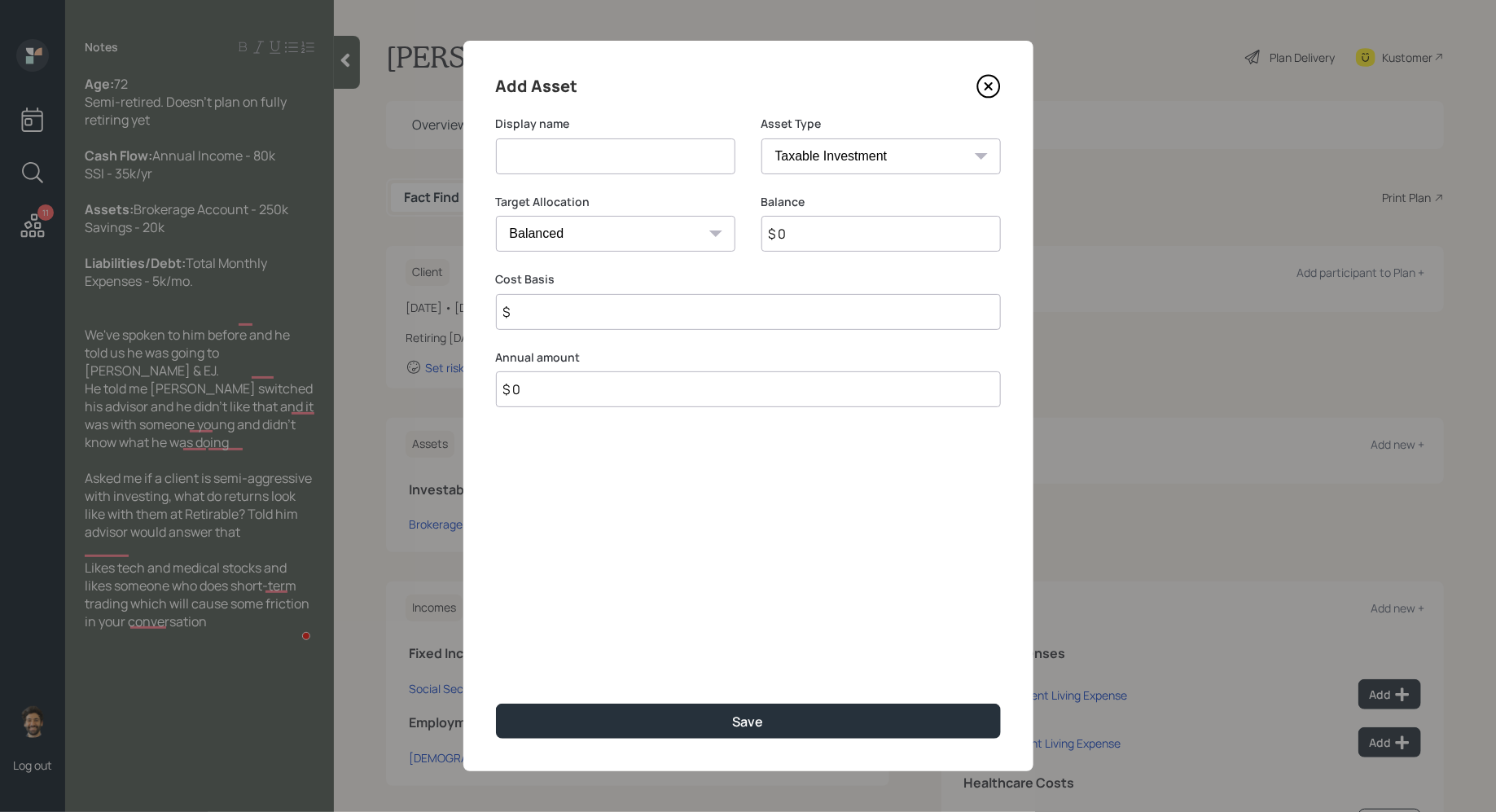
click at [563, 162] on input at bounding box center [615, 156] width 240 height 36
type input "Checking / Savings"
click at [805, 228] on input "$ 0" at bounding box center [881, 233] width 240 height 36
type input "$ 20,000"
click at [783, 145] on select "SEP [PERSON_NAME] IRA 401(k) [PERSON_NAME] 401(k) 403(b) [PERSON_NAME] 403(b) 4…" at bounding box center [881, 156] width 240 height 36
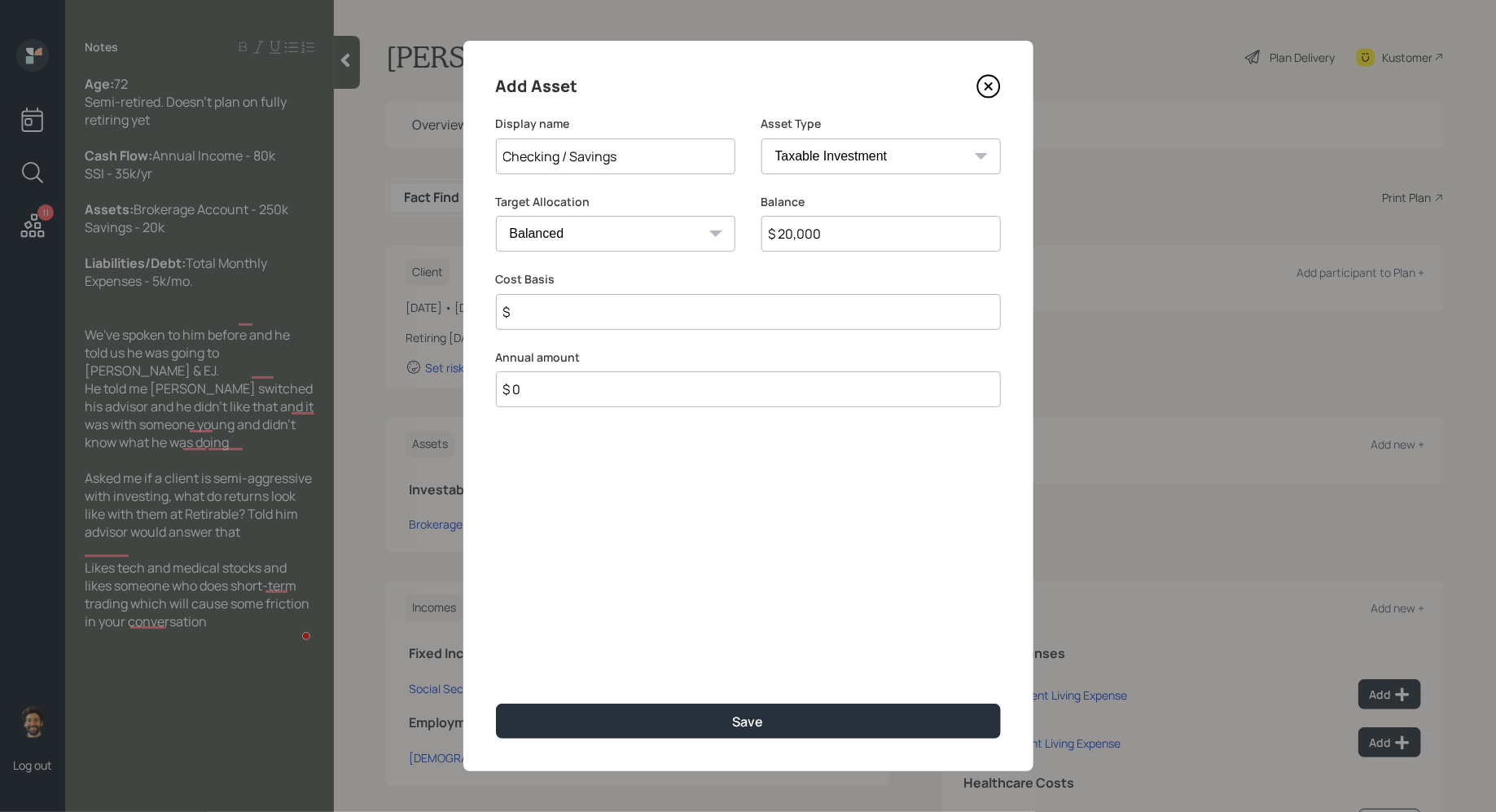
select select "emergency_fund"
click at [761, 139] on select "SEP [PERSON_NAME] IRA 401(k) [PERSON_NAME] 401(k) 403(b) [PERSON_NAME] 403(b) 4…" at bounding box center [881, 156] width 240 height 36
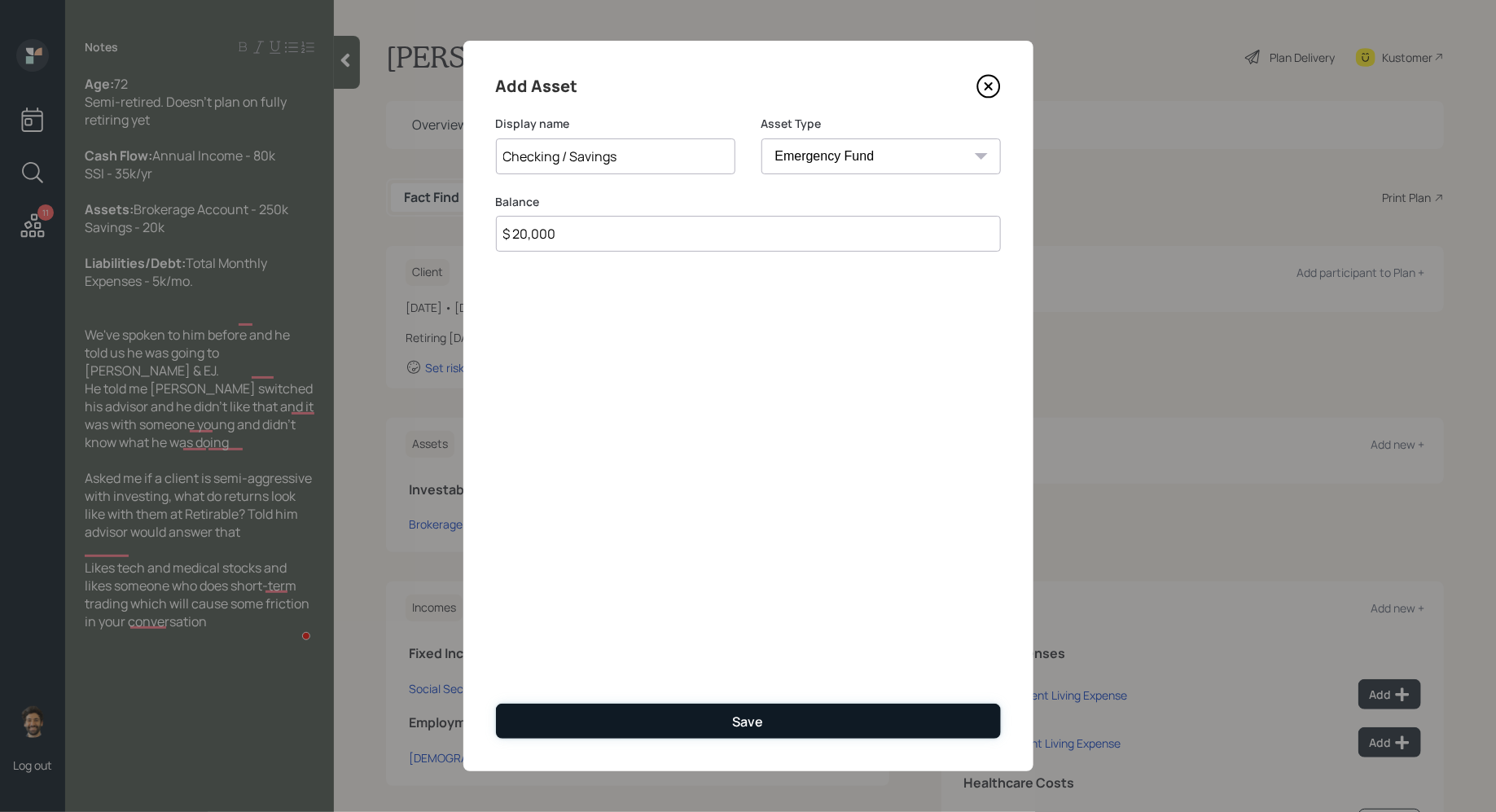
click at [570, 725] on button "Save" at bounding box center [748, 721] width 505 height 35
